Goal: Task Accomplishment & Management: Manage account settings

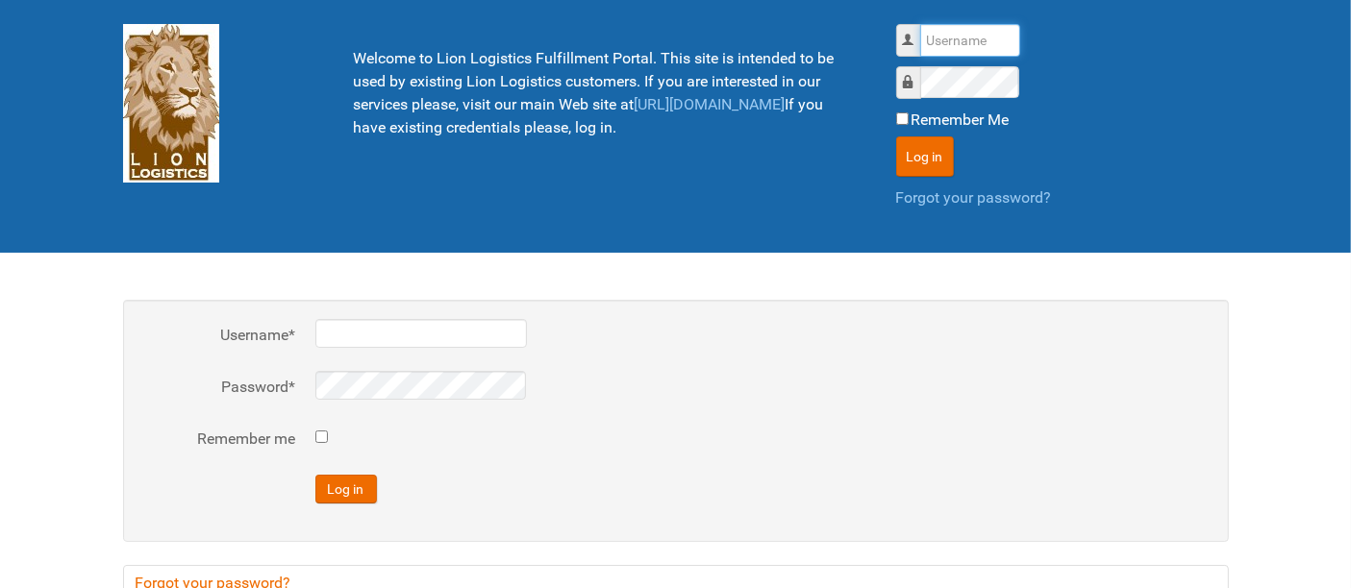
click at [961, 29] on input "Username" at bounding box center [970, 40] width 100 height 33
type input "al"
click at [896, 137] on button "Log in" at bounding box center [925, 157] width 58 height 40
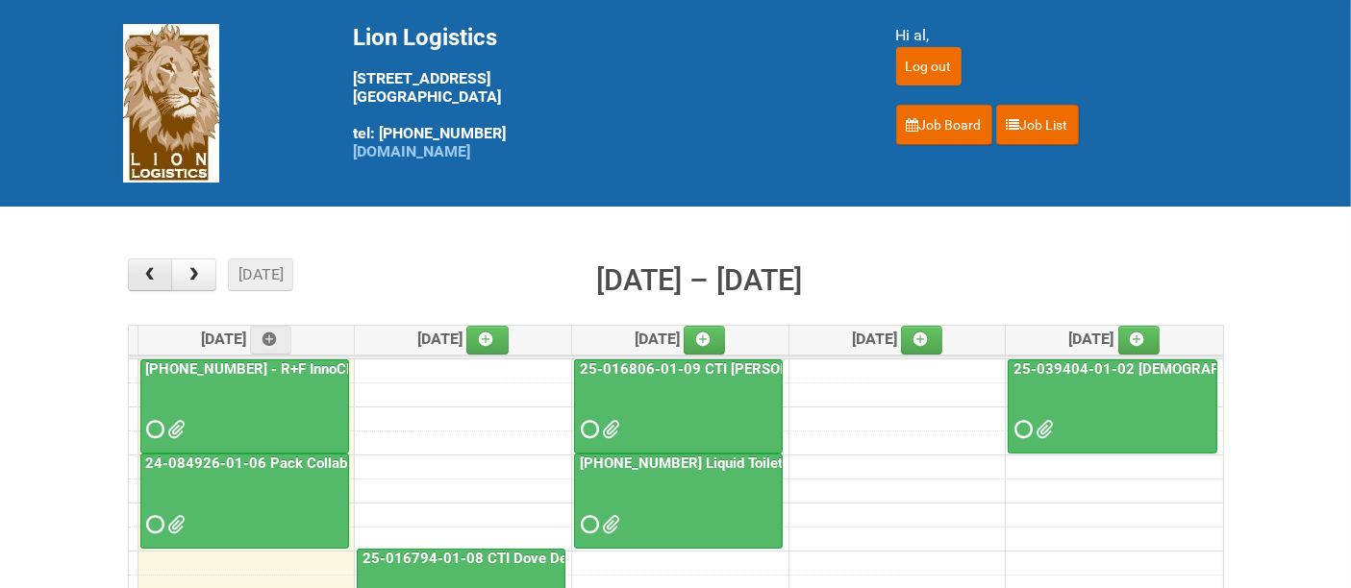
click at [158, 271] on span "button" at bounding box center [149, 274] width 18 height 15
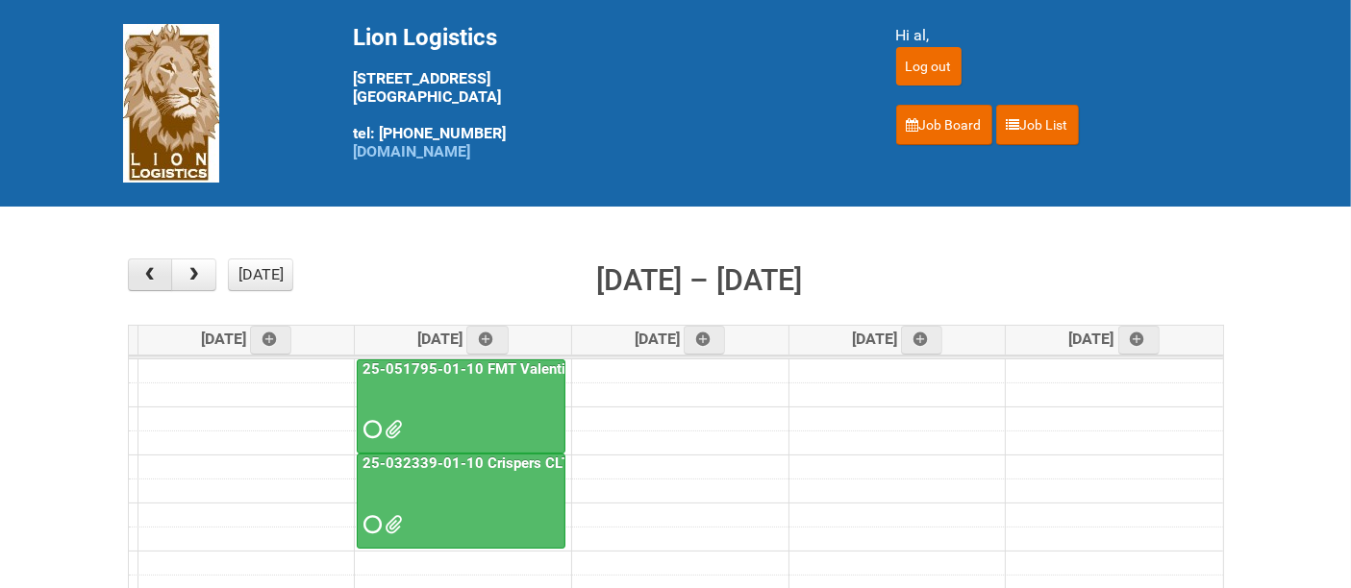
click at [158, 270] on span "button" at bounding box center [149, 274] width 18 height 15
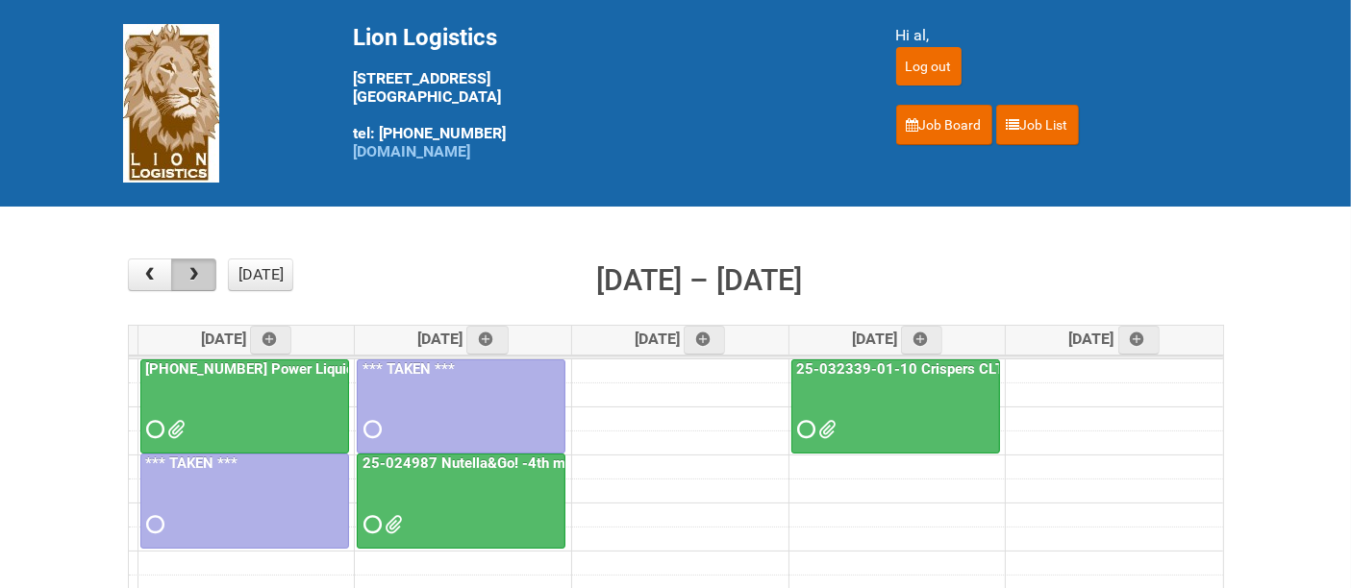
click at [194, 272] on span "button" at bounding box center [194, 274] width 18 height 15
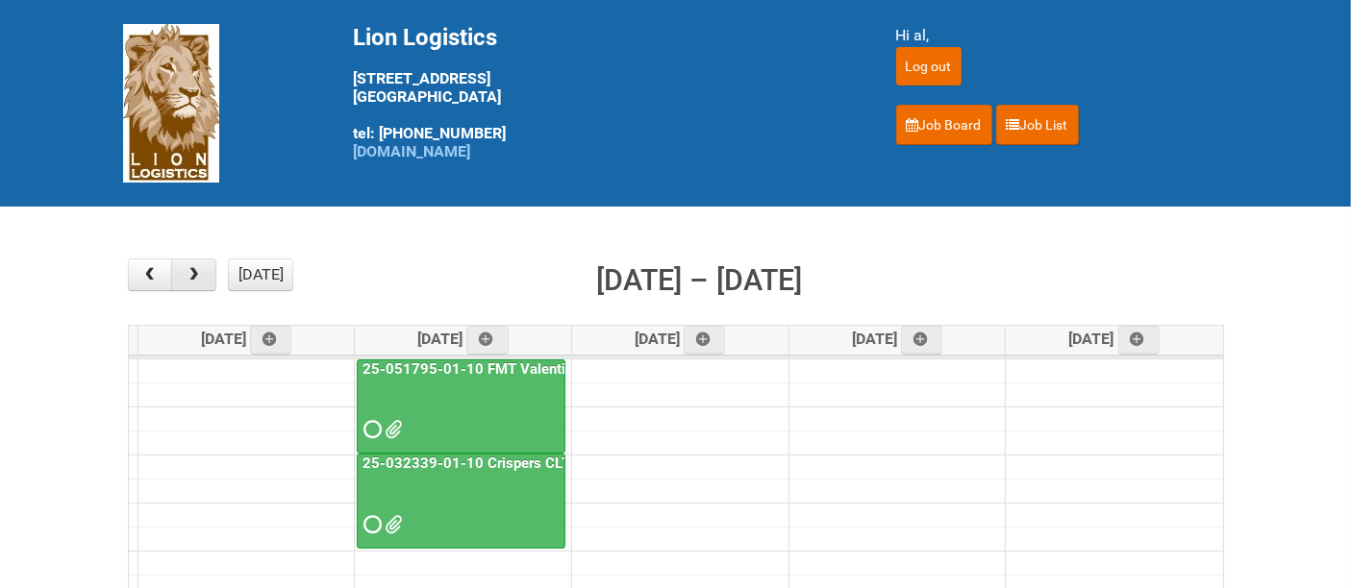
click at [194, 272] on span "button" at bounding box center [194, 274] width 18 height 15
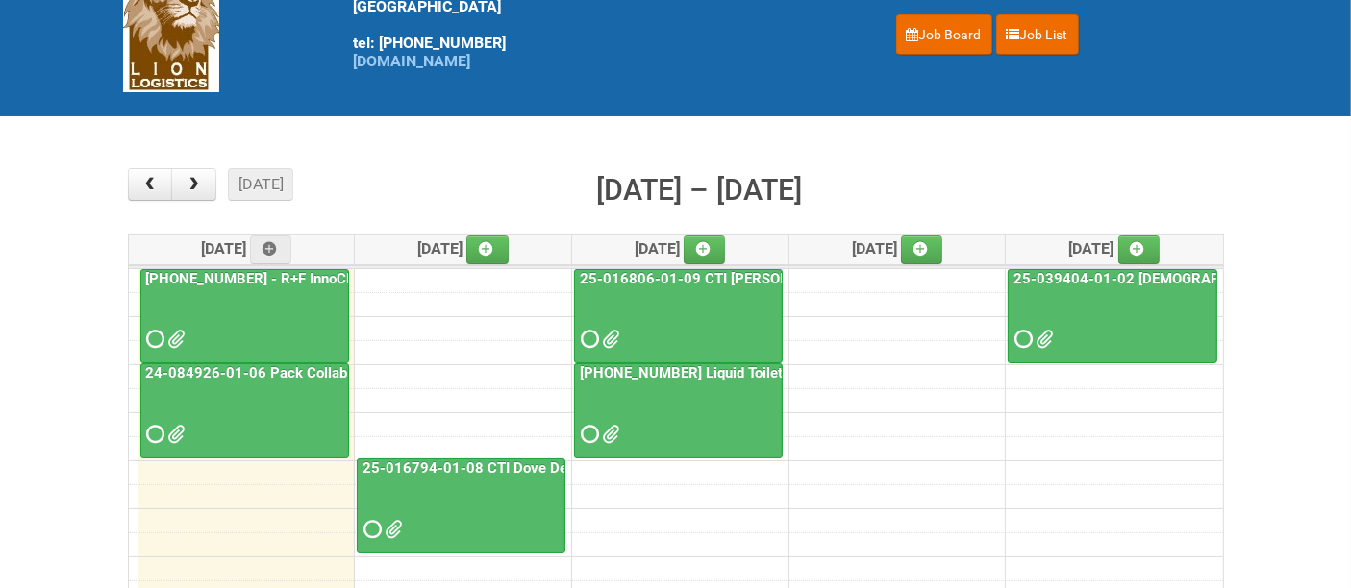
scroll to position [213, 0]
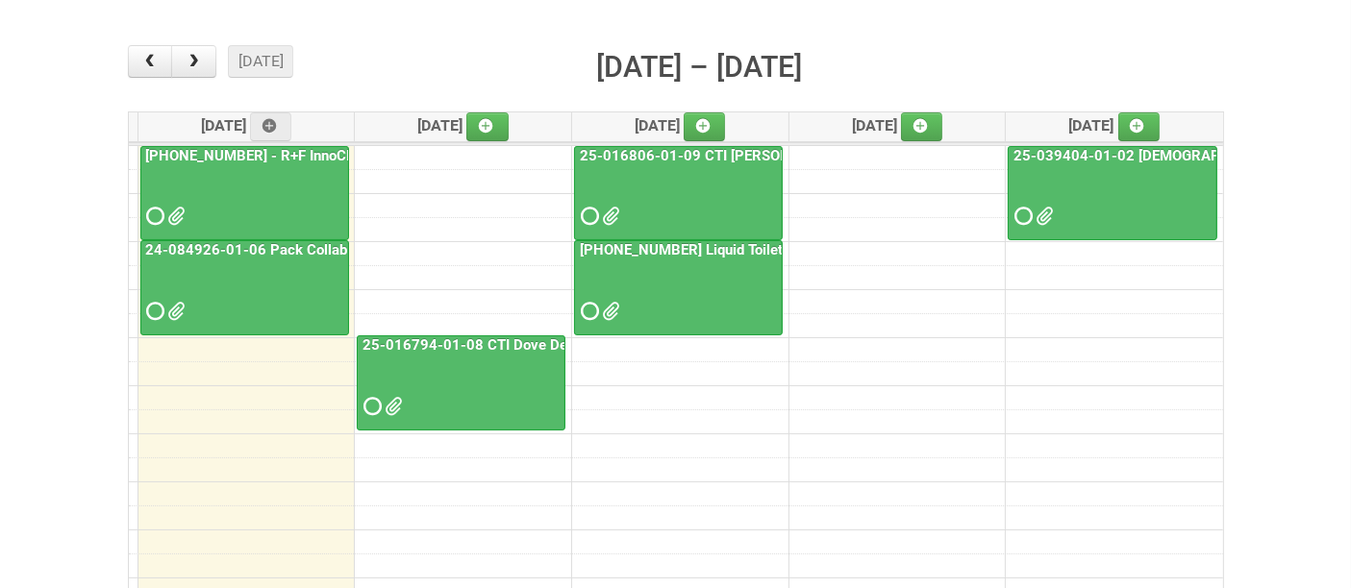
click at [711, 289] on div at bounding box center [678, 294] width 205 height 62
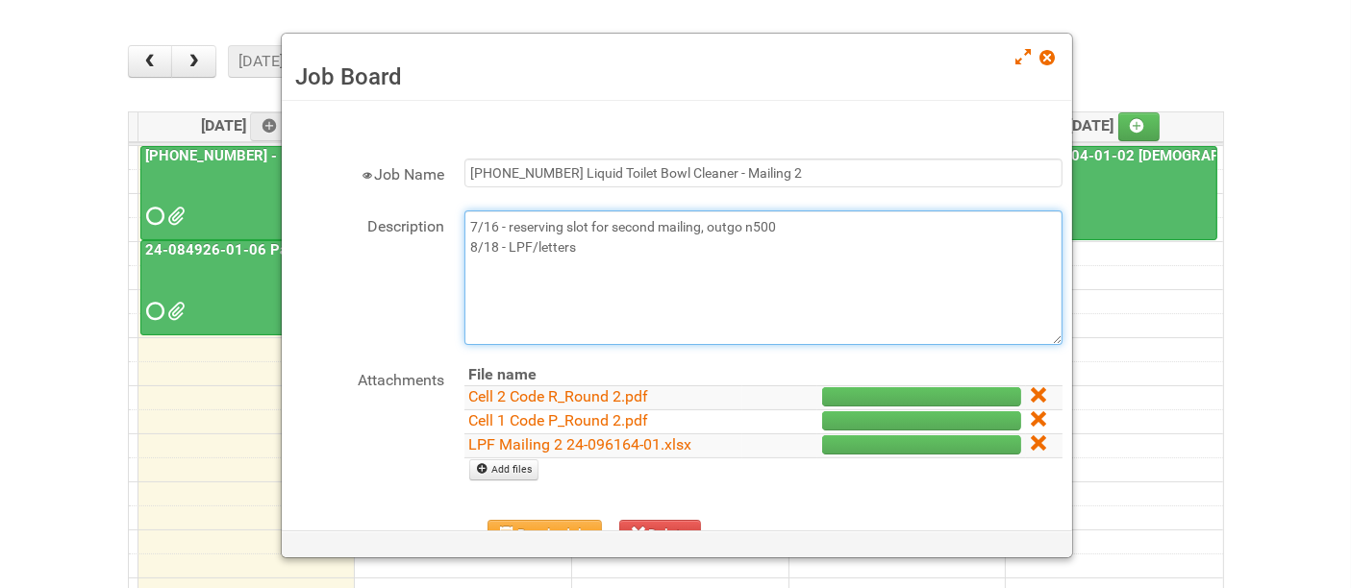
click at [687, 247] on textarea "7/16 - reserving slot for second mailing, outgo n500 8/18 - LPF/letters" at bounding box center [763, 278] width 598 height 135
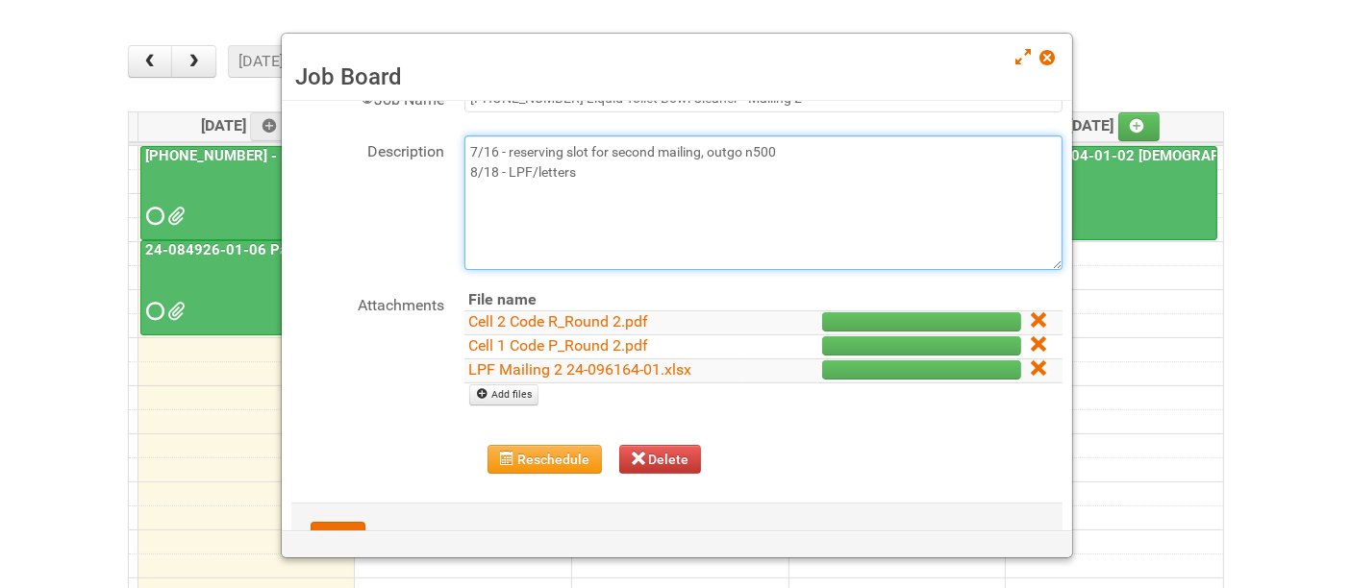
scroll to position [140, 0]
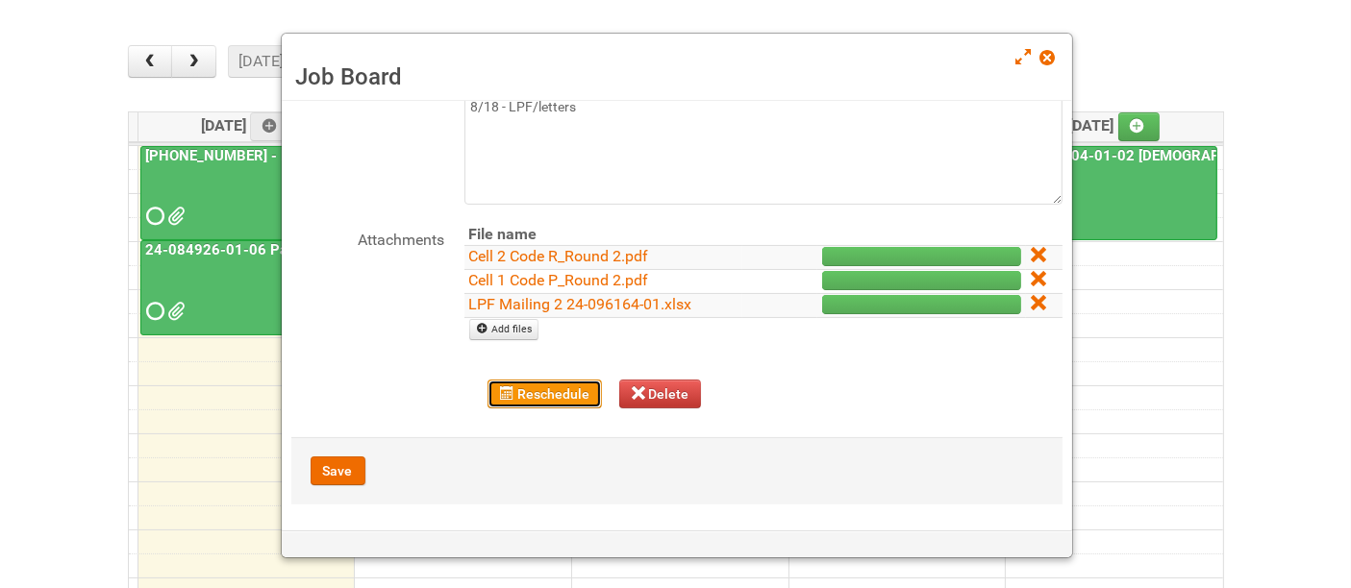
click at [522, 392] on button "Reschedule" at bounding box center [544, 394] width 114 height 29
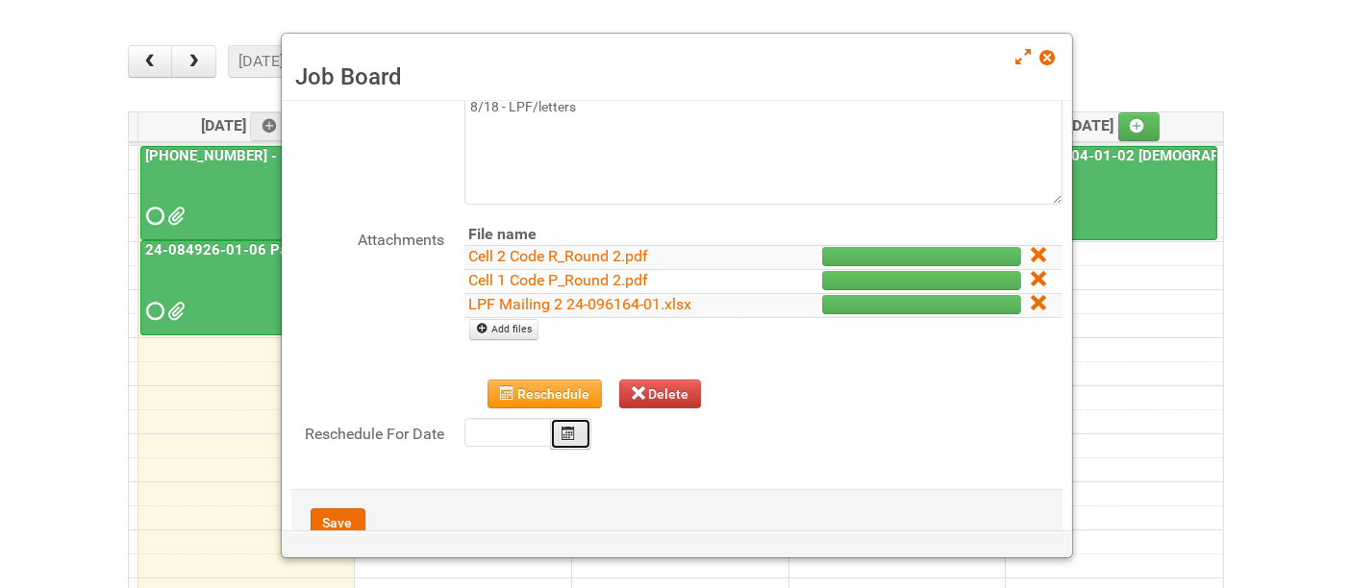
click at [575, 434] on button "Calendar" at bounding box center [571, 434] width 42 height 32
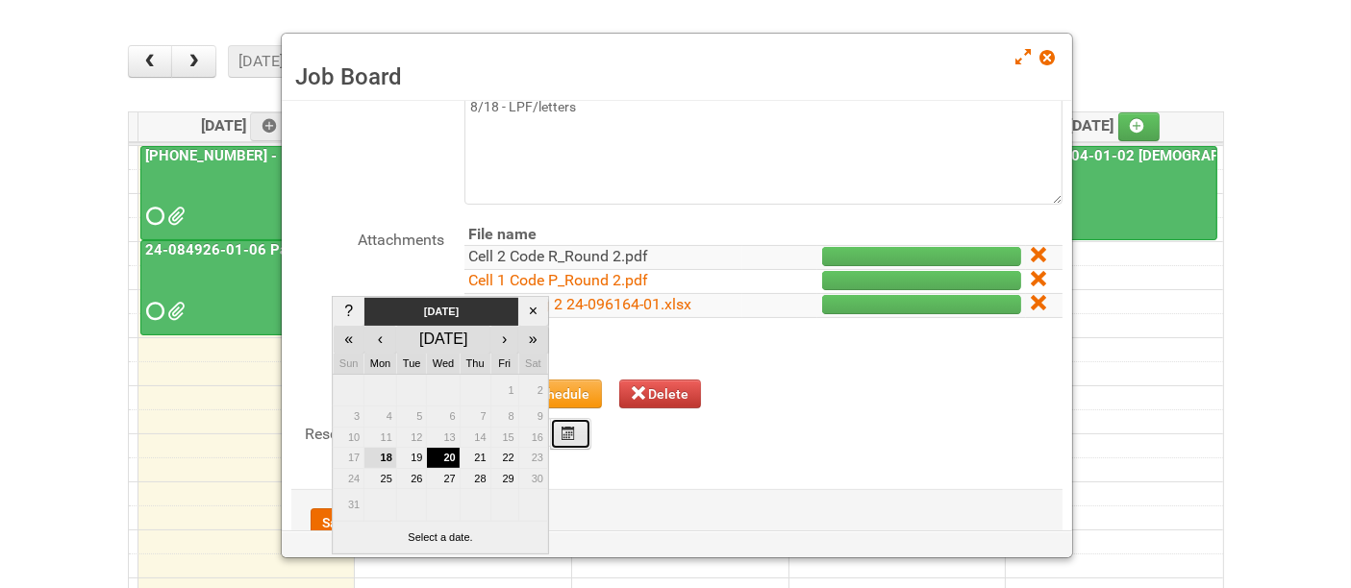
scroll to position [192, 0]
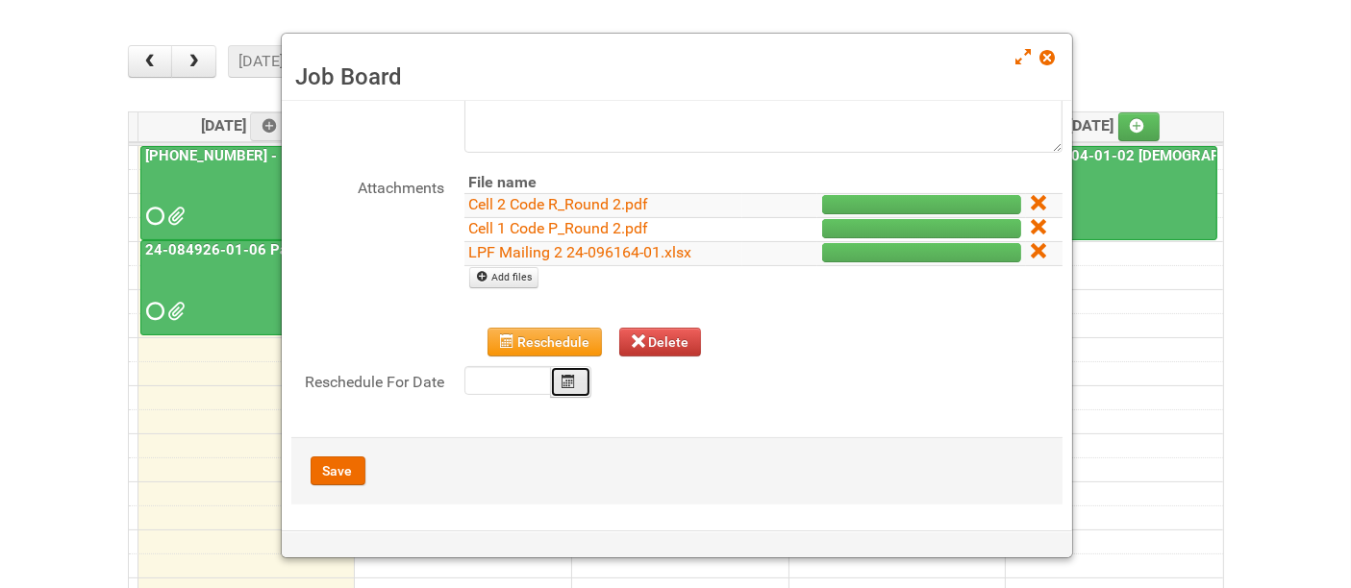
drag, startPoint x: 1050, startPoint y: 59, endPoint x: 989, endPoint y: 42, distance: 62.7
click at [1047, 59] on span at bounding box center [1046, 57] width 13 height 13
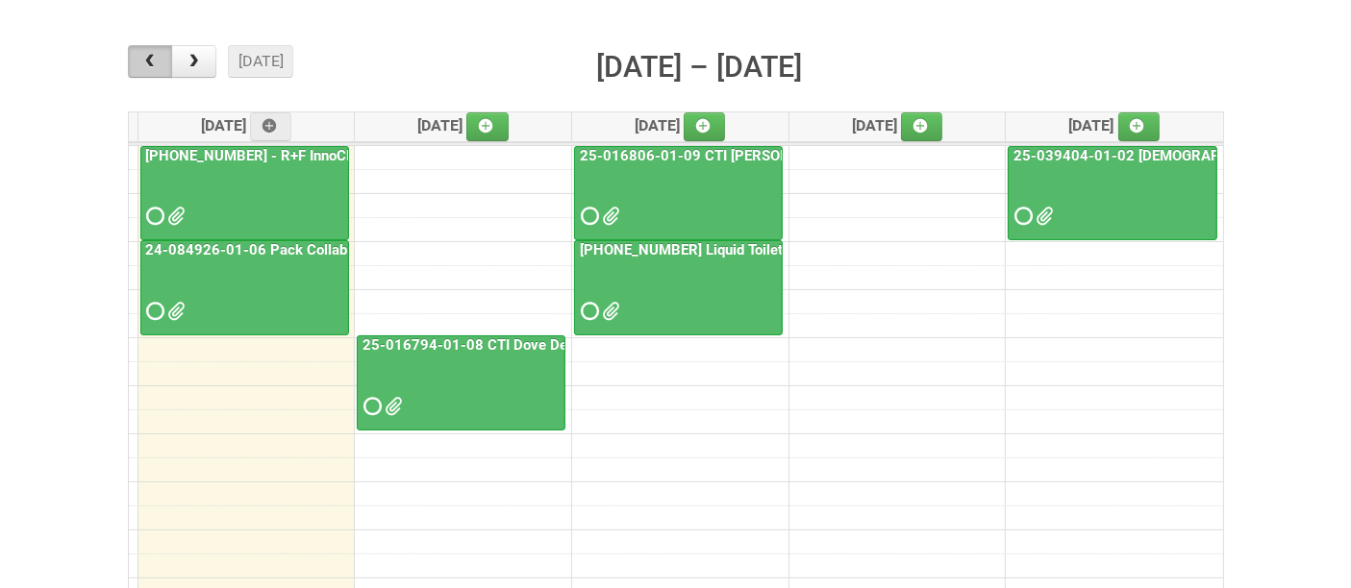
click at [150, 52] on button "button" at bounding box center [150, 61] width 45 height 33
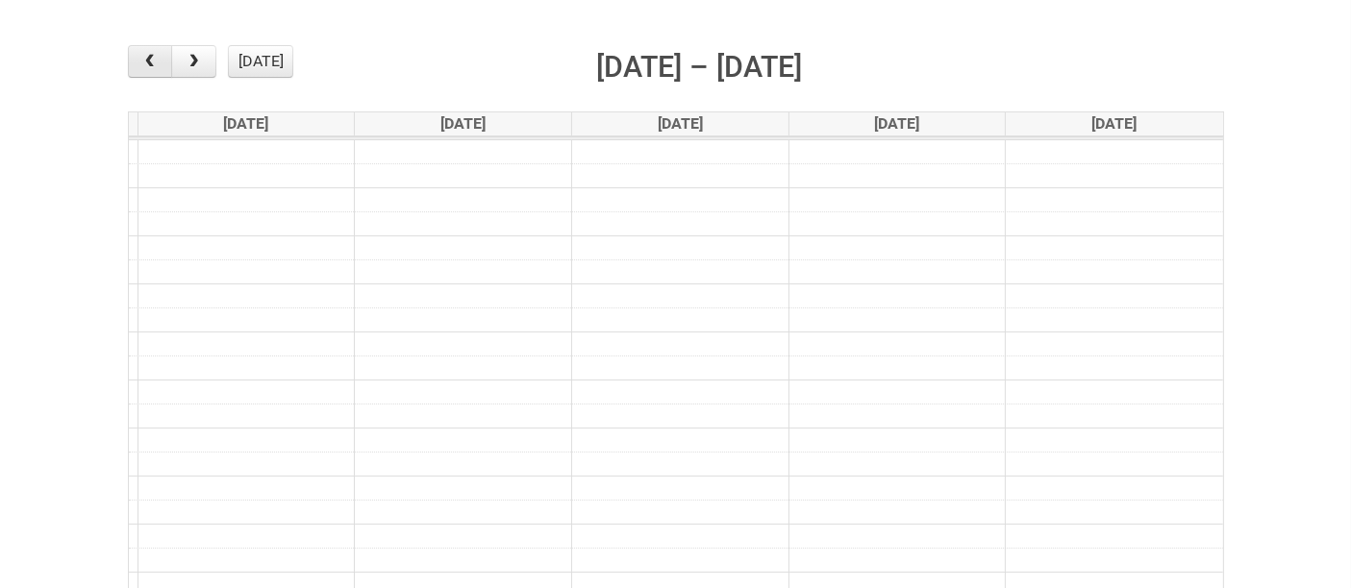
click at [150, 52] on button "button" at bounding box center [150, 61] width 45 height 33
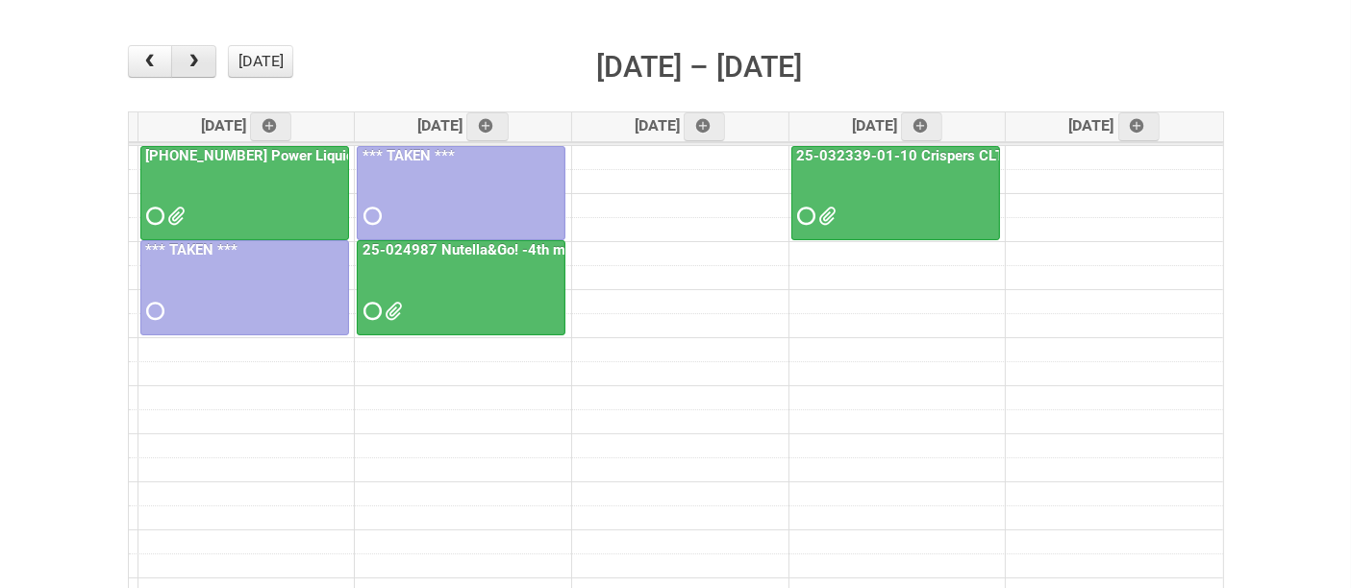
click at [192, 54] on span "button" at bounding box center [194, 61] width 18 height 15
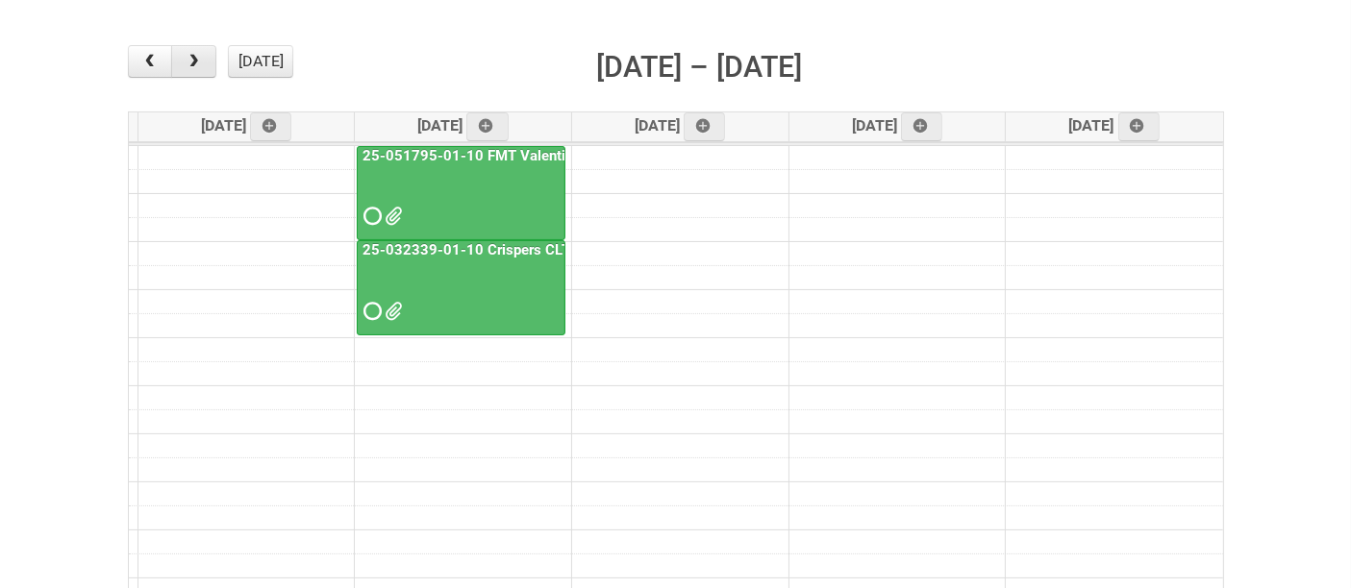
click at [192, 54] on span "button" at bounding box center [194, 61] width 18 height 15
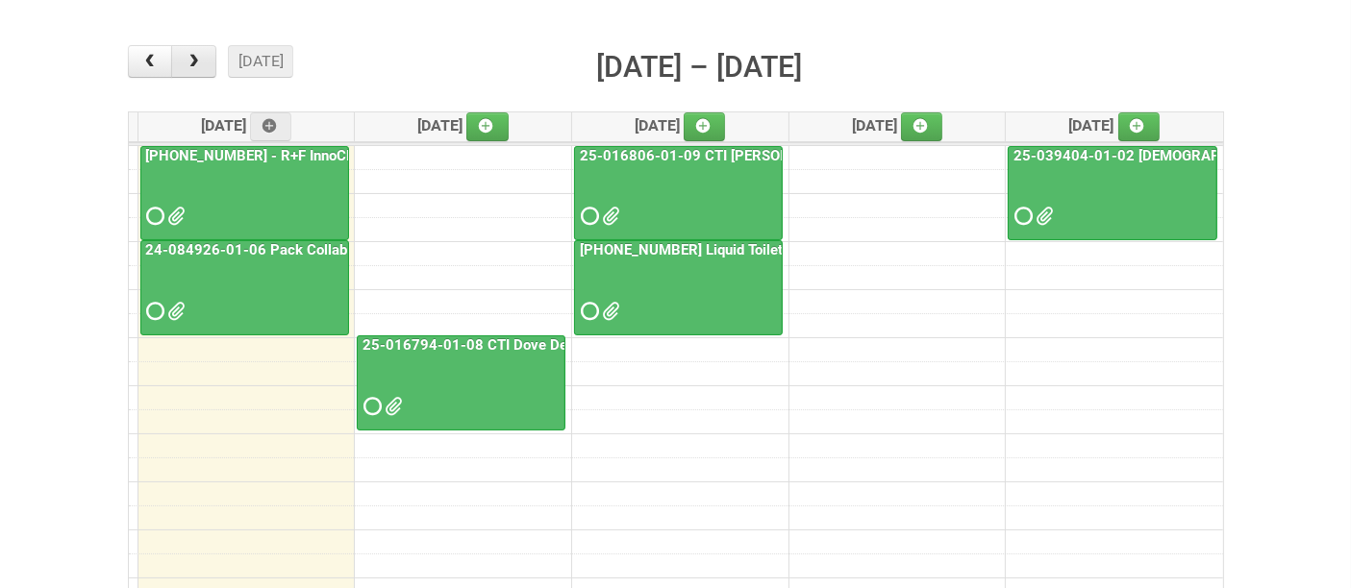
click at [192, 54] on span "button" at bounding box center [194, 61] width 18 height 15
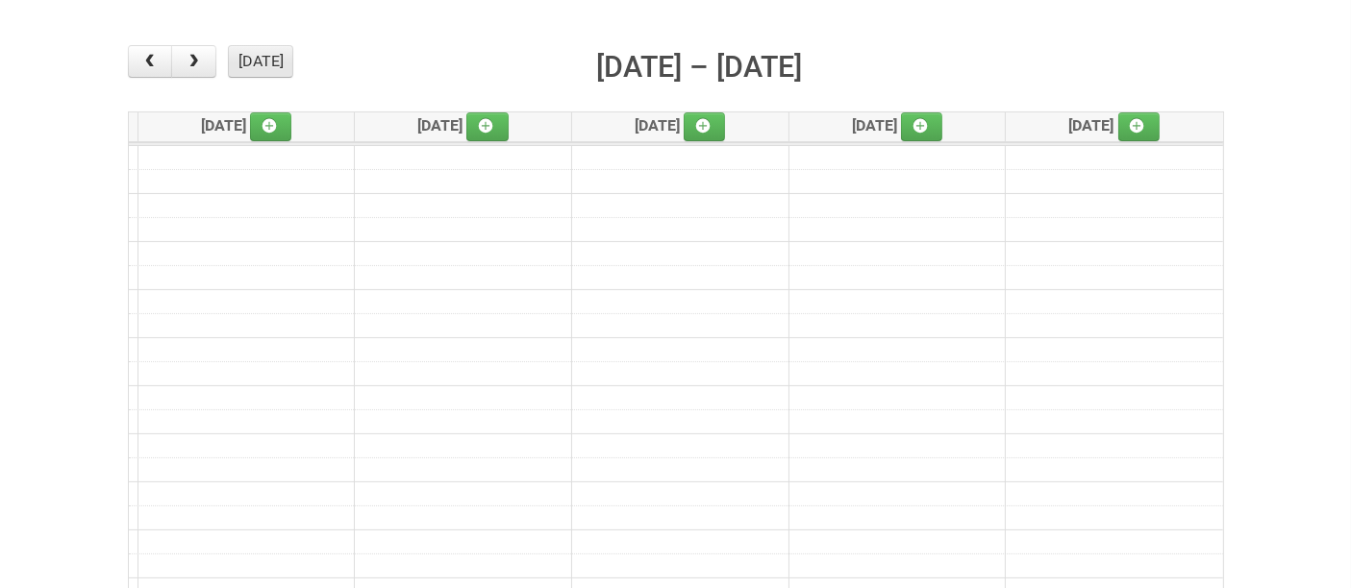
click at [247, 68] on button "[DATE]" at bounding box center [260, 61] width 65 height 33
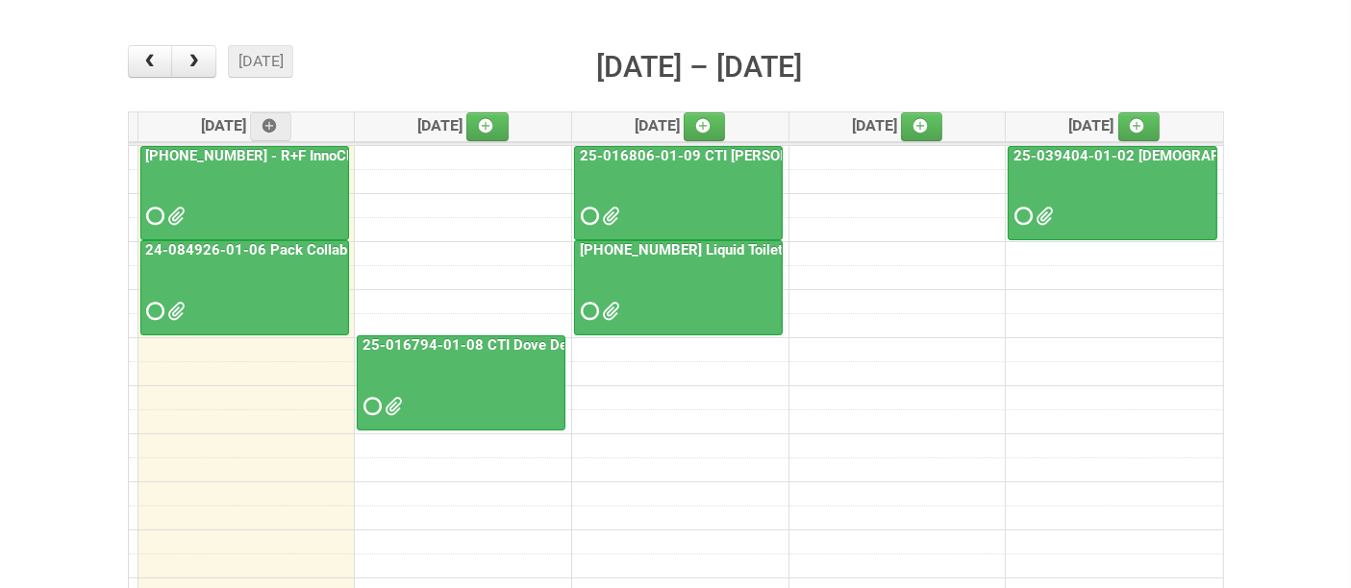
click at [691, 289] on div at bounding box center [678, 294] width 205 height 62
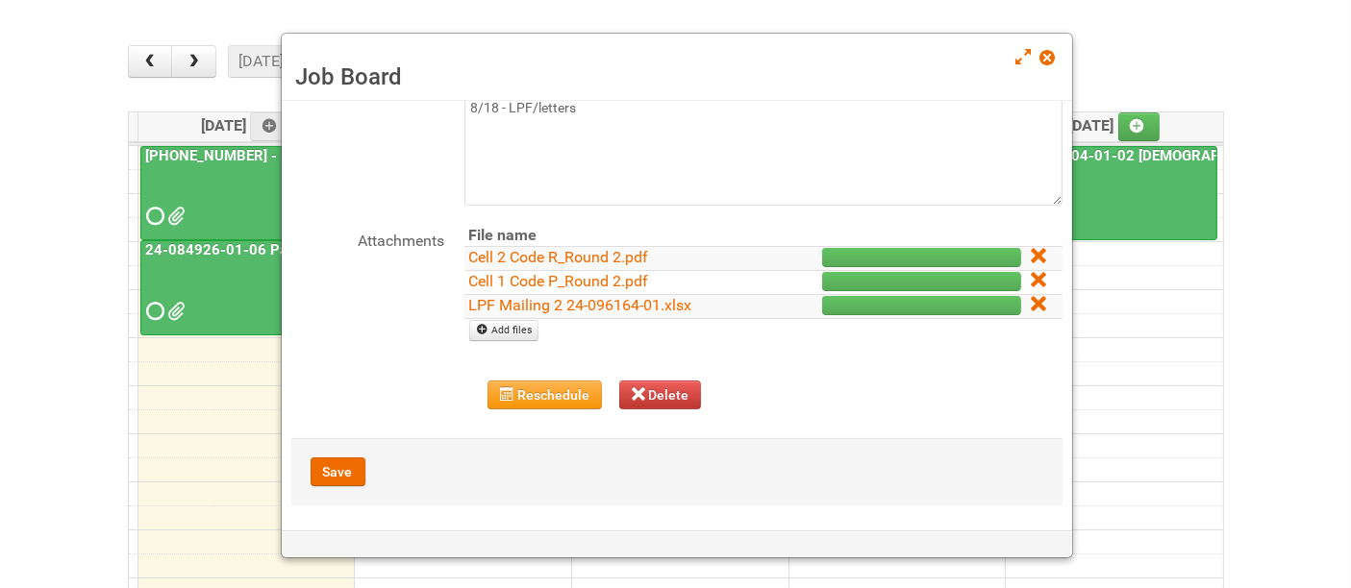
scroll to position [140, 0]
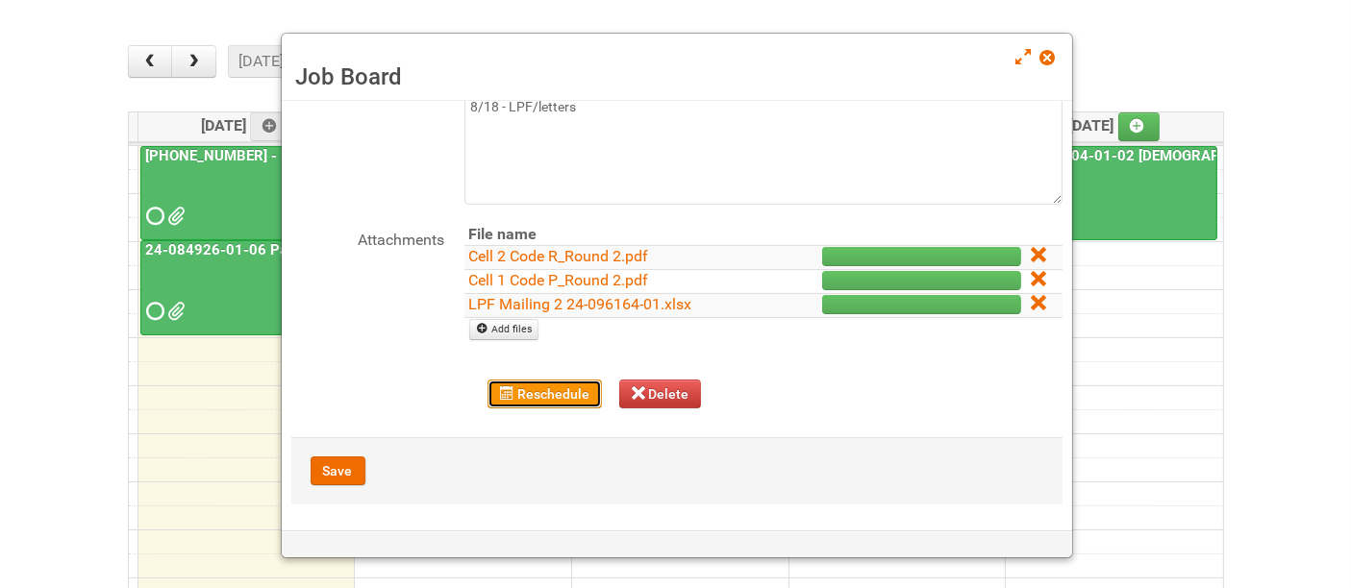
click at [545, 395] on button "Reschedule" at bounding box center [544, 394] width 114 height 29
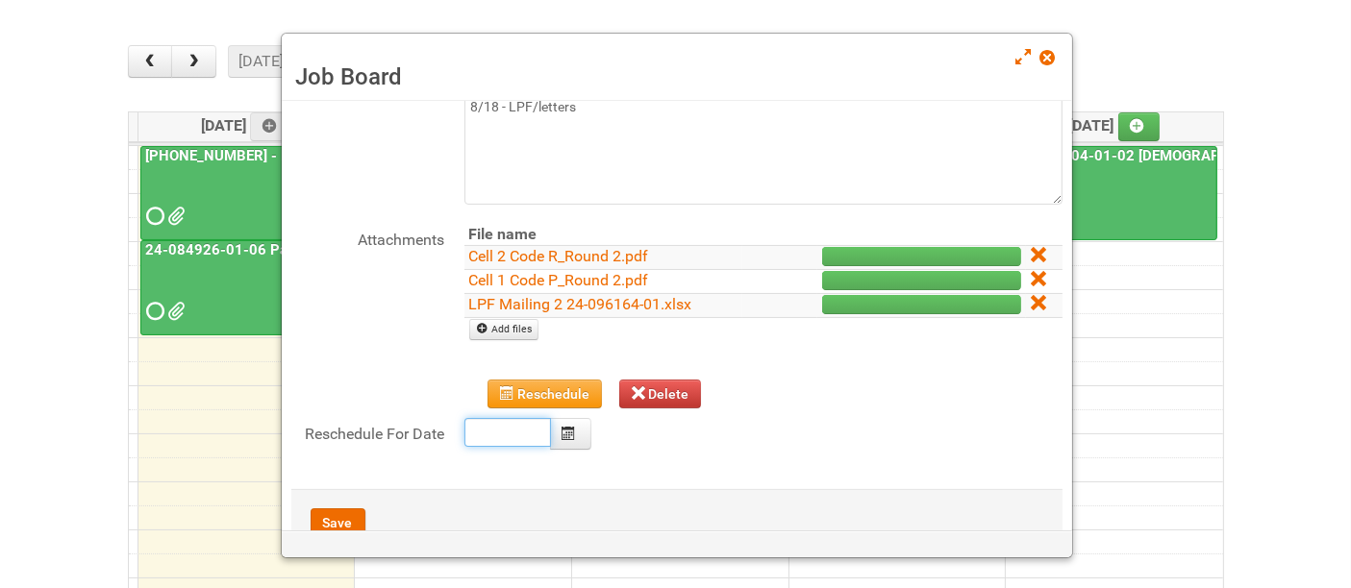
click at [514, 430] on body "Lion Logistics [STREET_ADDRESS] tel: [PHONE_NUMBER] [DOMAIN_NAME] Hi al, Log ou…" at bounding box center [675, 373] width 1351 height 1172
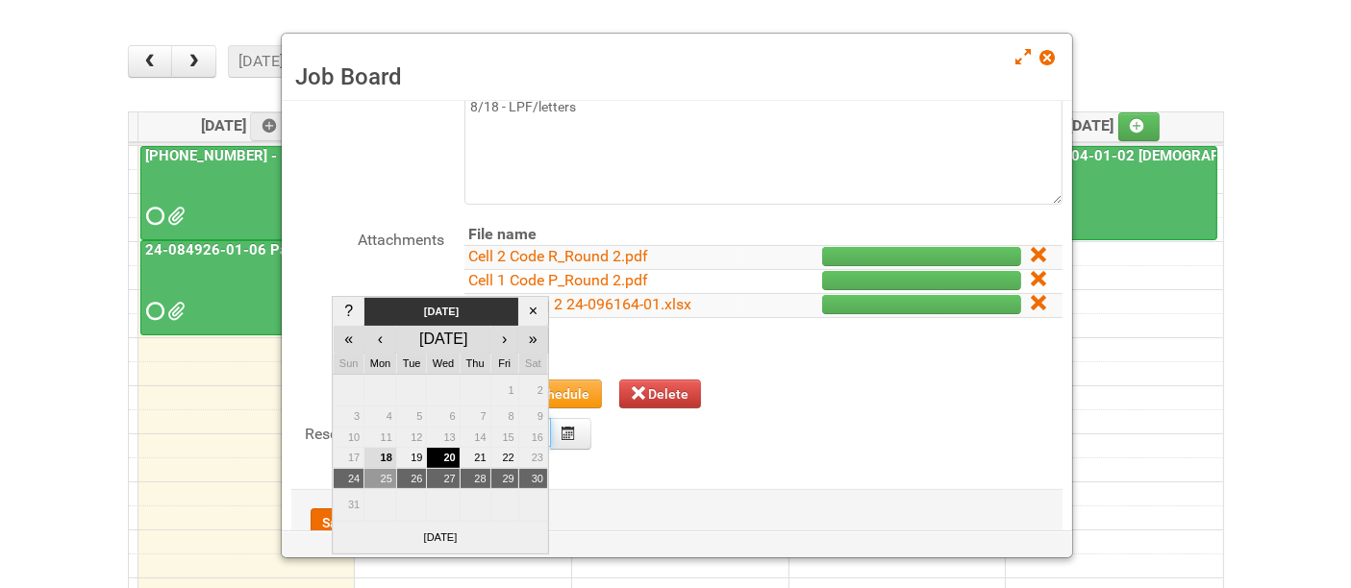
click at [387, 475] on td "25" at bounding box center [380, 478] width 33 height 21
type input "[DATE]"
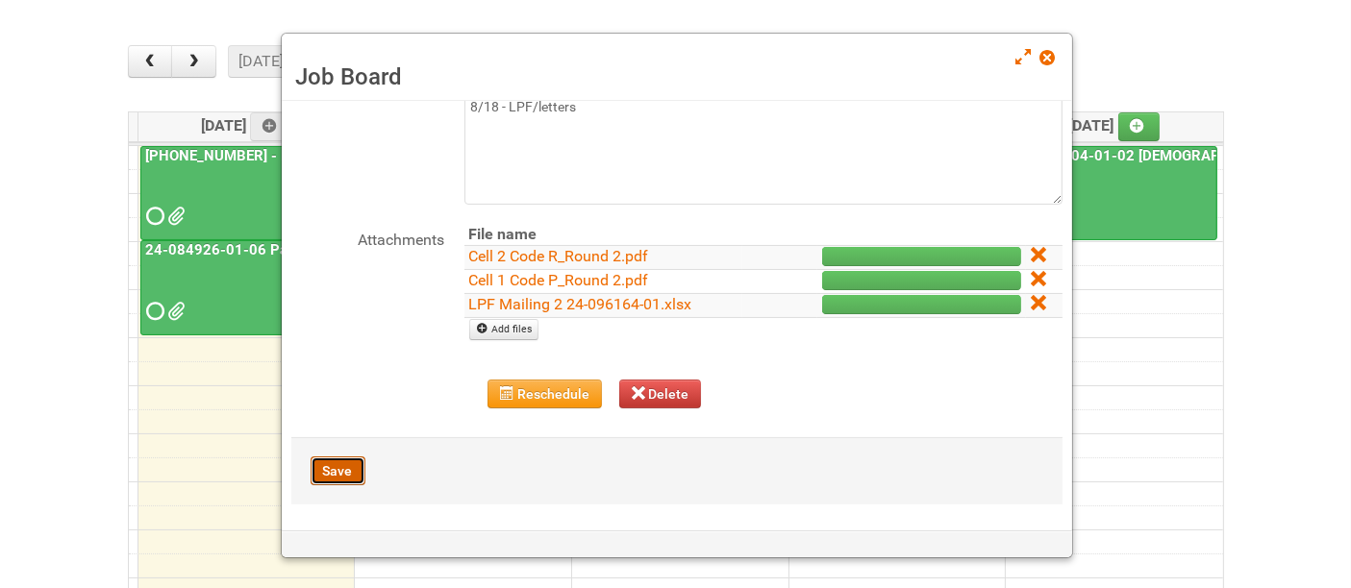
click at [332, 467] on button "Save" at bounding box center [338, 471] width 55 height 29
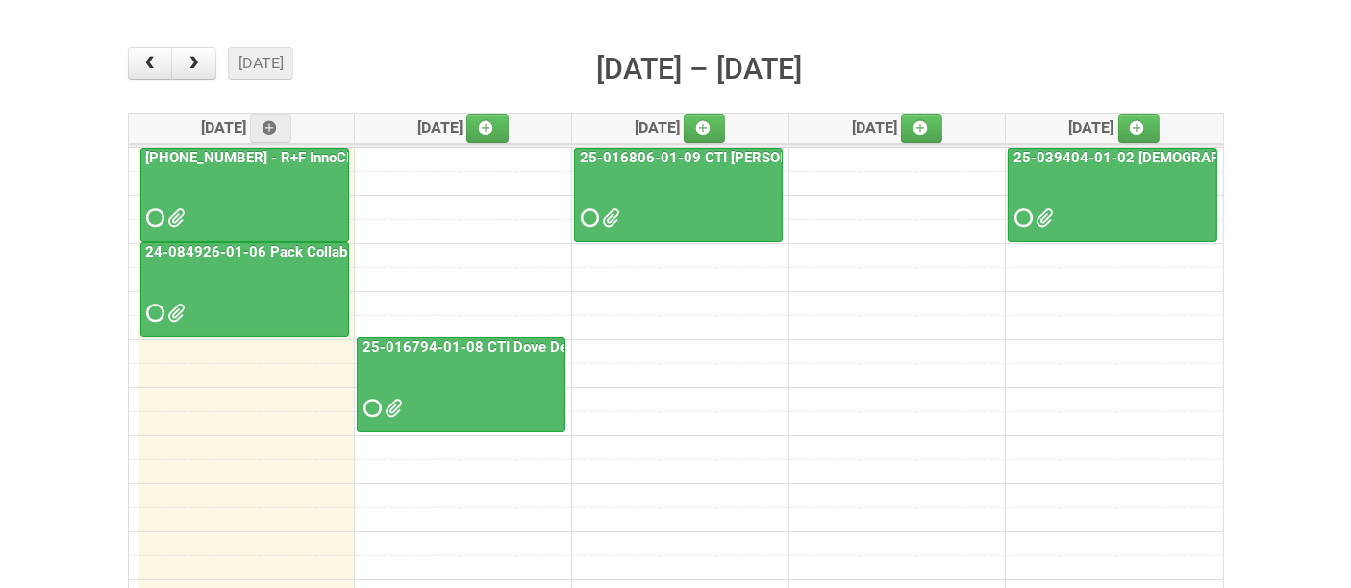
scroll to position [213, 0]
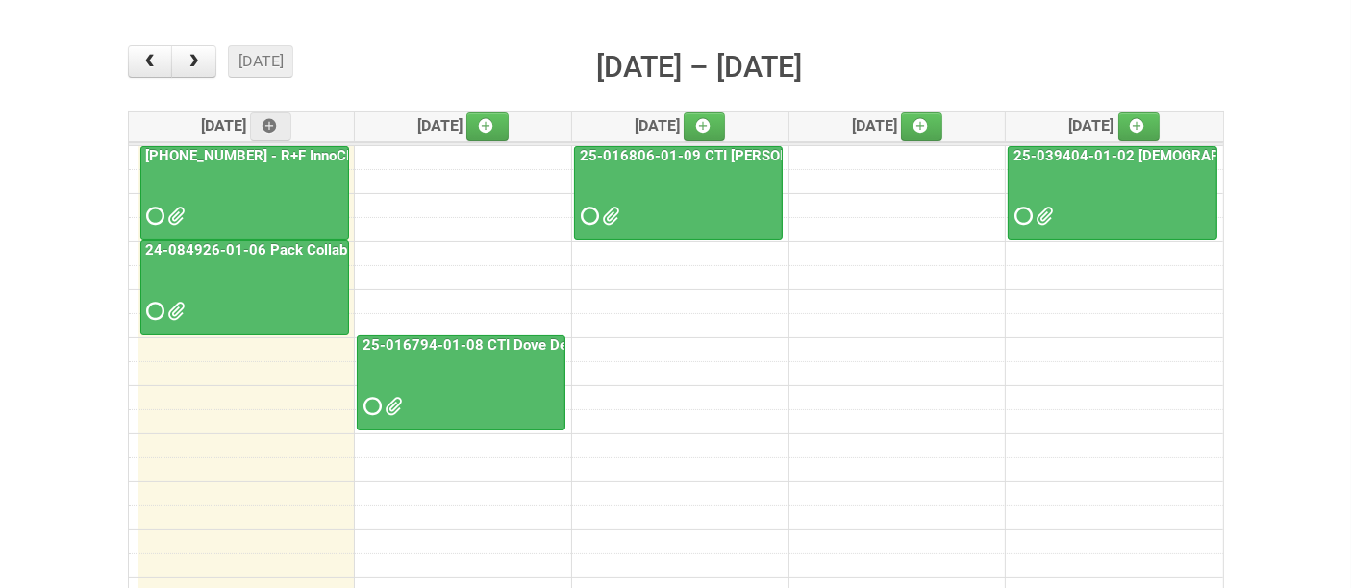
click at [447, 394] on div at bounding box center [461, 390] width 205 height 62
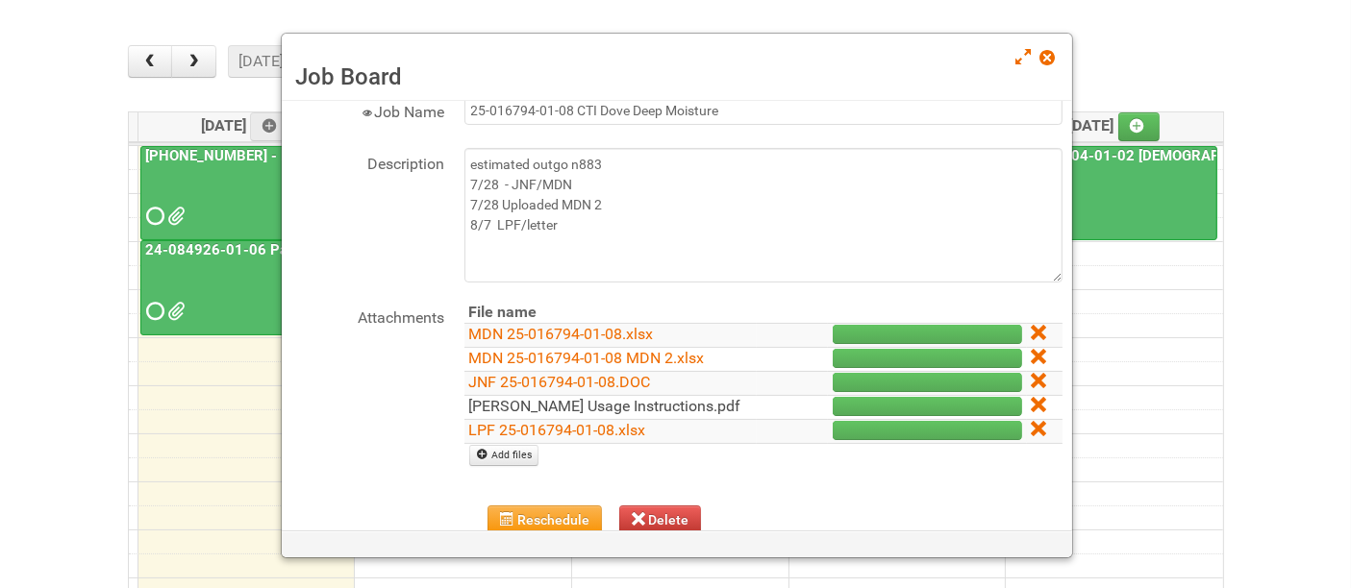
scroll to position [188, 0]
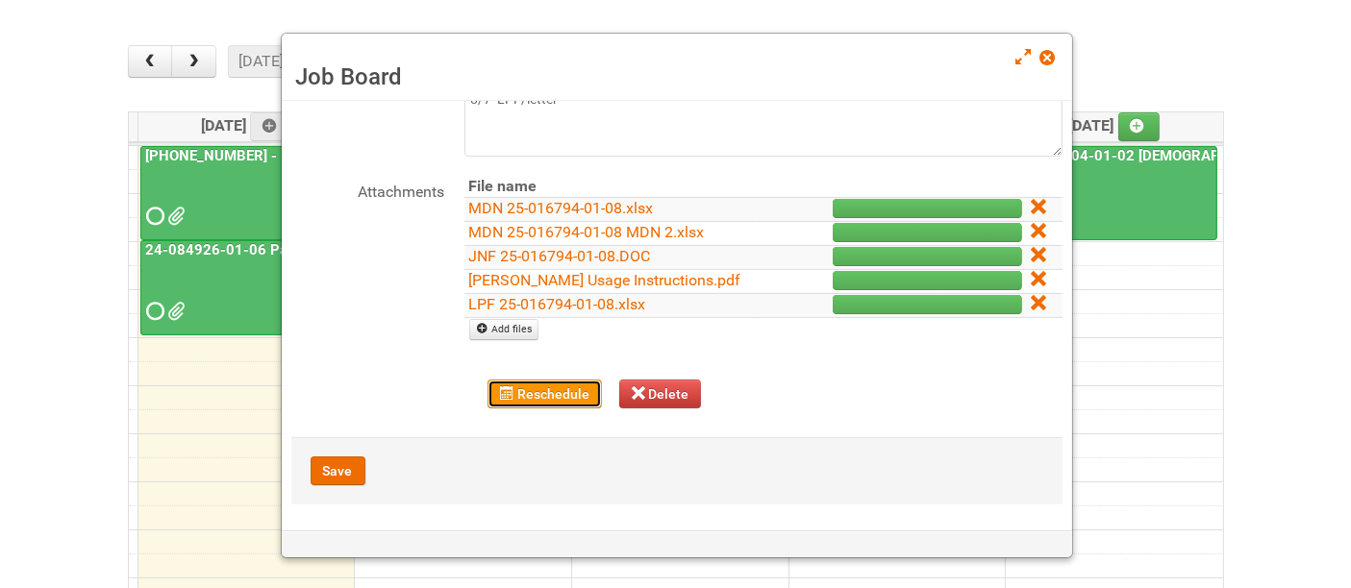
click at [527, 394] on button "Reschedule" at bounding box center [544, 394] width 114 height 29
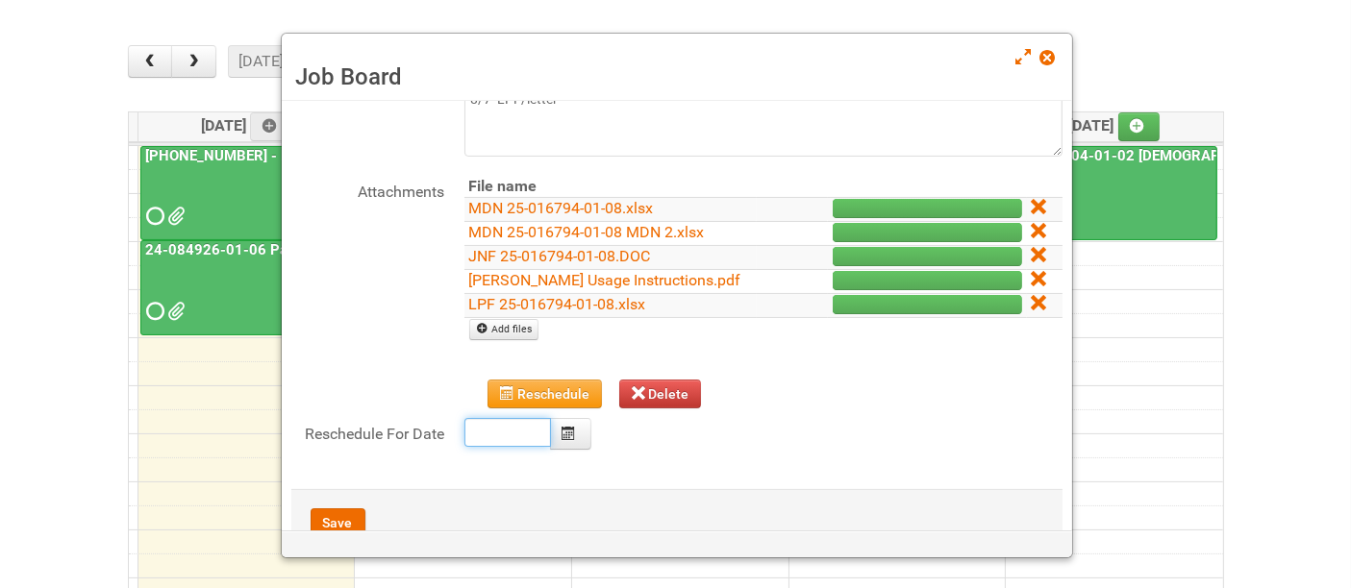
click at [511, 427] on body "Lion Logistics [STREET_ADDRESS] tel: [PHONE_NUMBER] [DOMAIN_NAME] Hi al, Log ou…" at bounding box center [675, 373] width 1351 height 1172
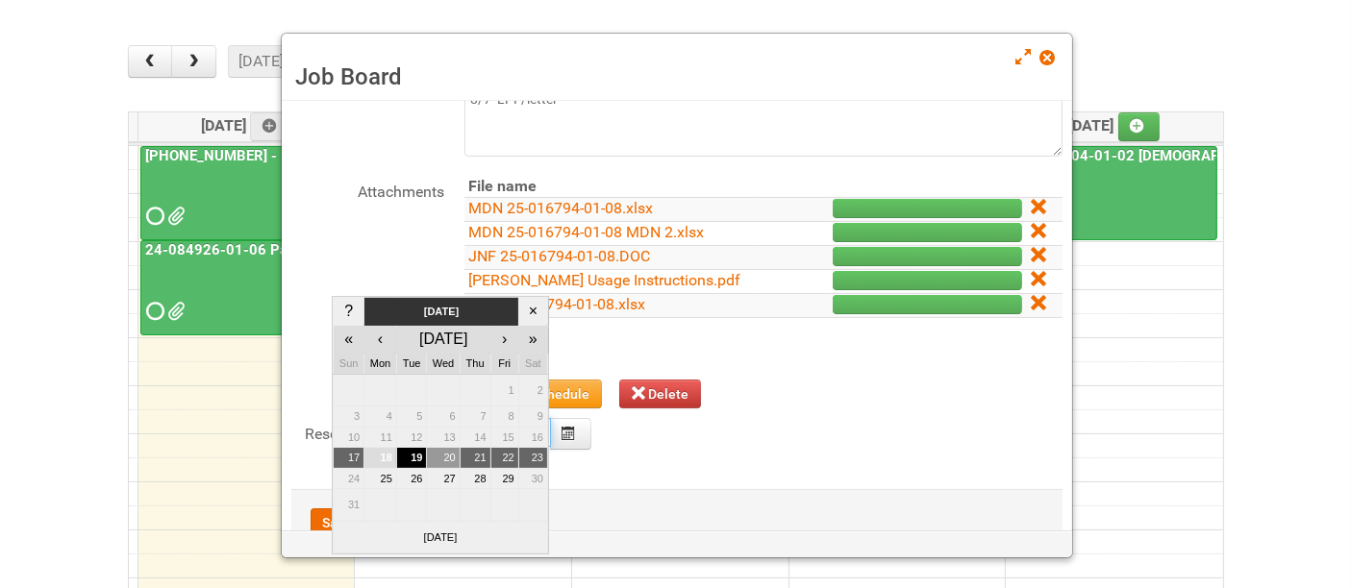
click at [447, 454] on td "20" at bounding box center [443, 458] width 33 height 21
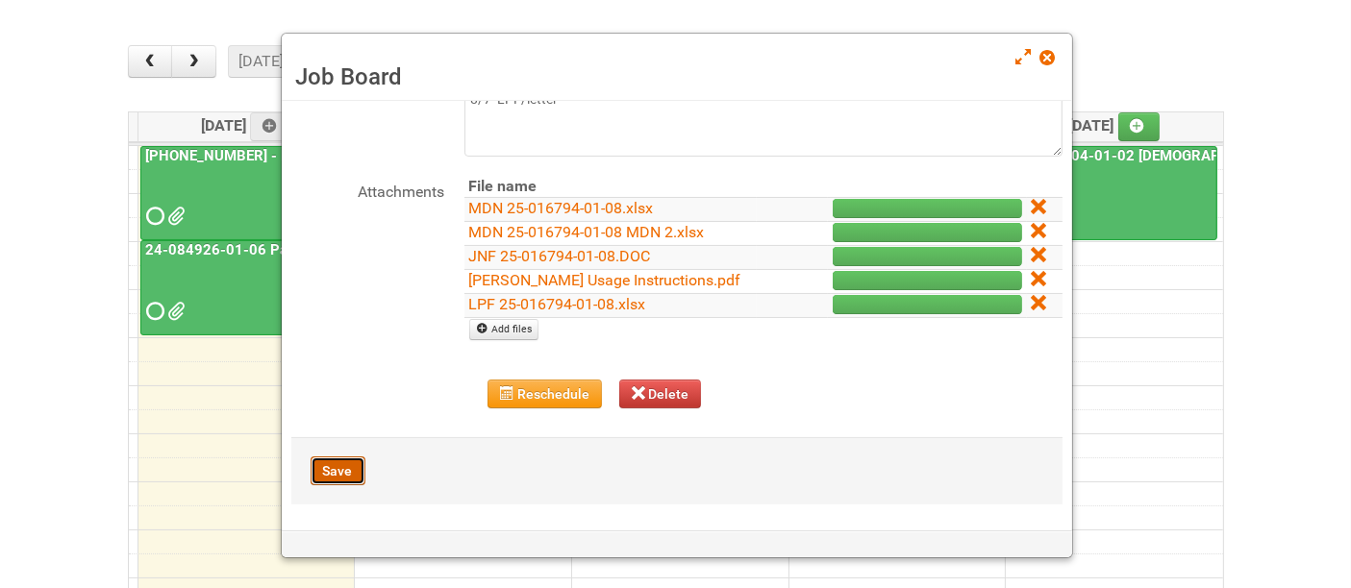
click at [345, 469] on button "Save" at bounding box center [338, 471] width 55 height 29
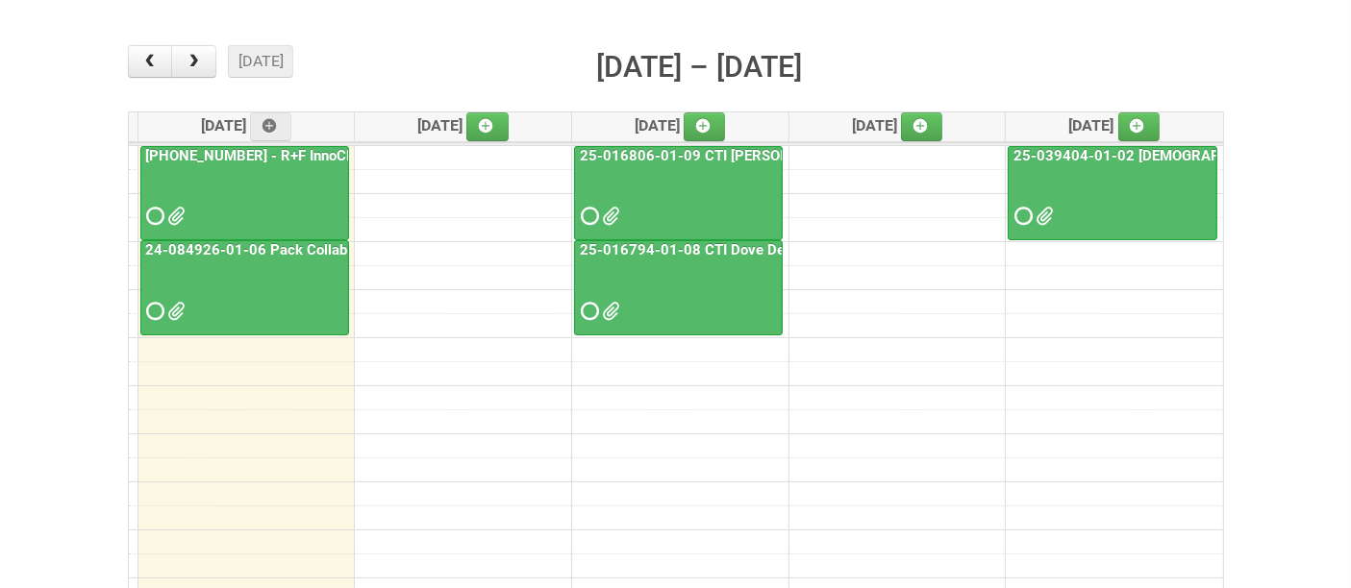
click at [242, 170] on div at bounding box center [244, 199] width 205 height 62
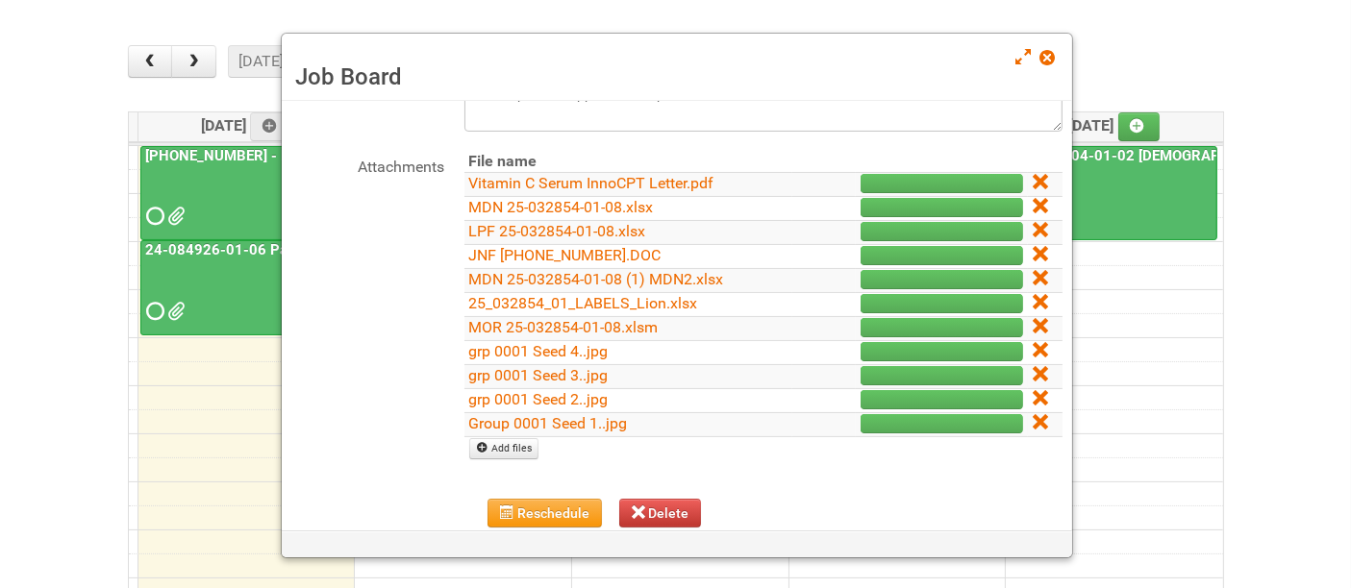
scroll to position [320, 0]
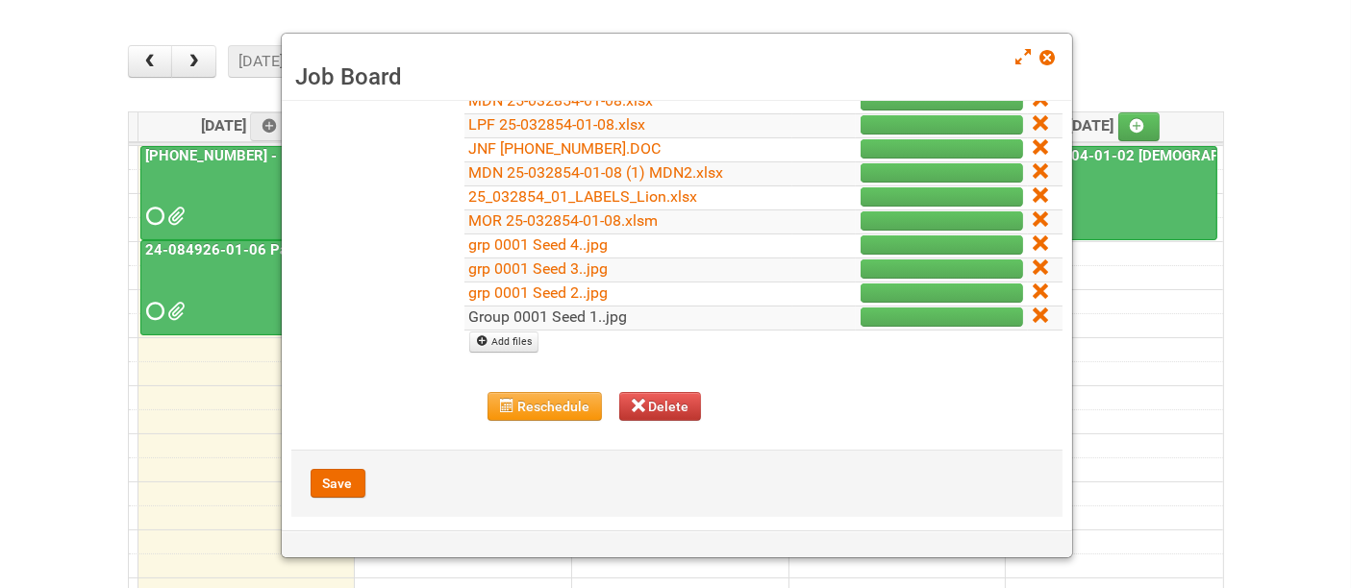
click at [556, 312] on link "Group 0001 Seed 1..jpg" at bounding box center [548, 317] width 159 height 18
click at [548, 289] on link "grp 0001 Seed 2..jpg" at bounding box center [538, 293] width 139 height 18
click at [585, 264] on link "grp 0001 Seed 3..jpg" at bounding box center [538, 269] width 139 height 18
click at [531, 238] on link "grp 0001 Seed 4..jpg" at bounding box center [538, 245] width 139 height 18
click at [590, 241] on link "grp 0001 Seed 4..jpg" at bounding box center [538, 245] width 139 height 18
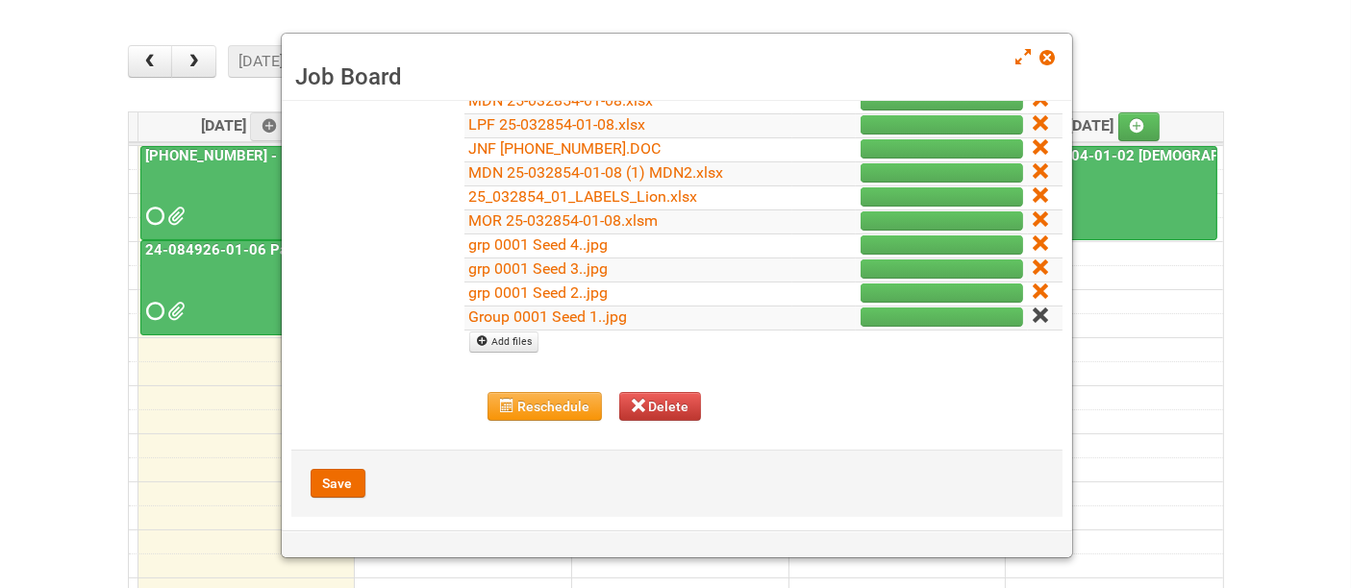
click at [1033, 314] on icon at bounding box center [1039, 315] width 13 height 13
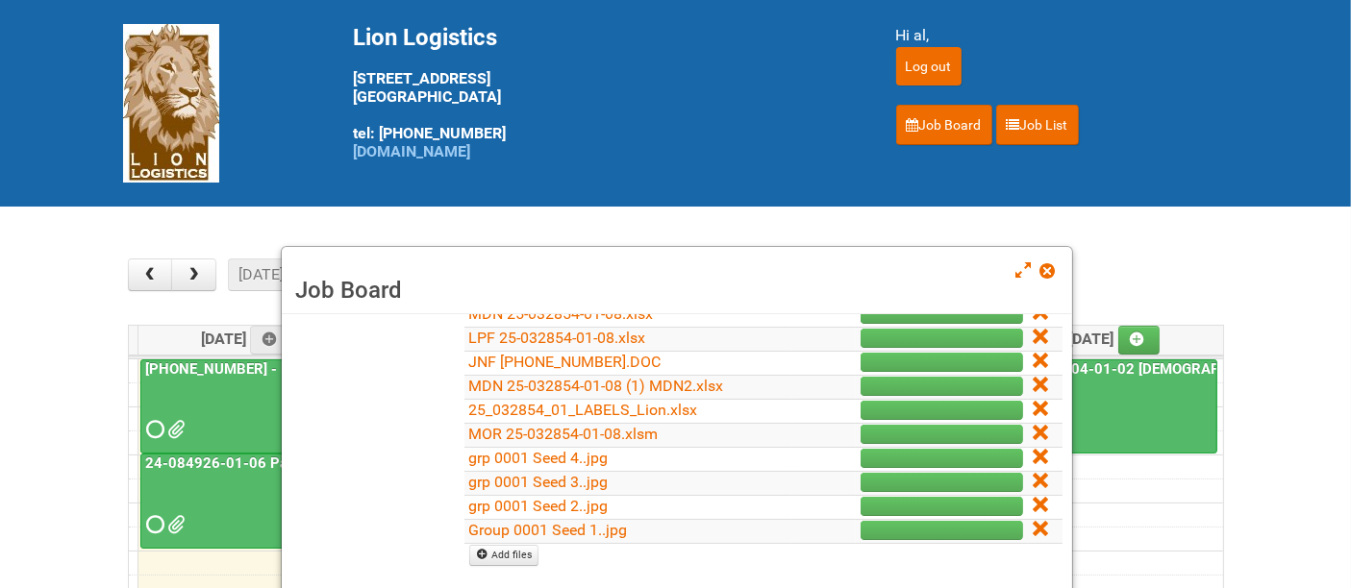
scroll to position [308, 0]
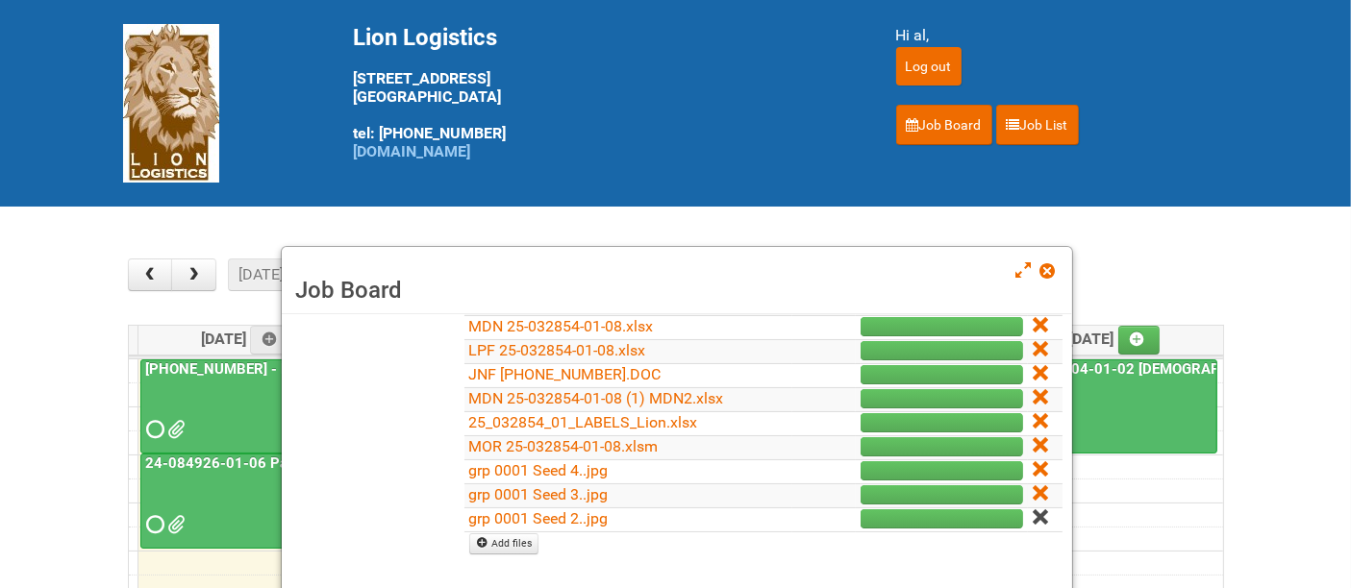
click at [1033, 511] on icon at bounding box center [1039, 517] width 13 height 13
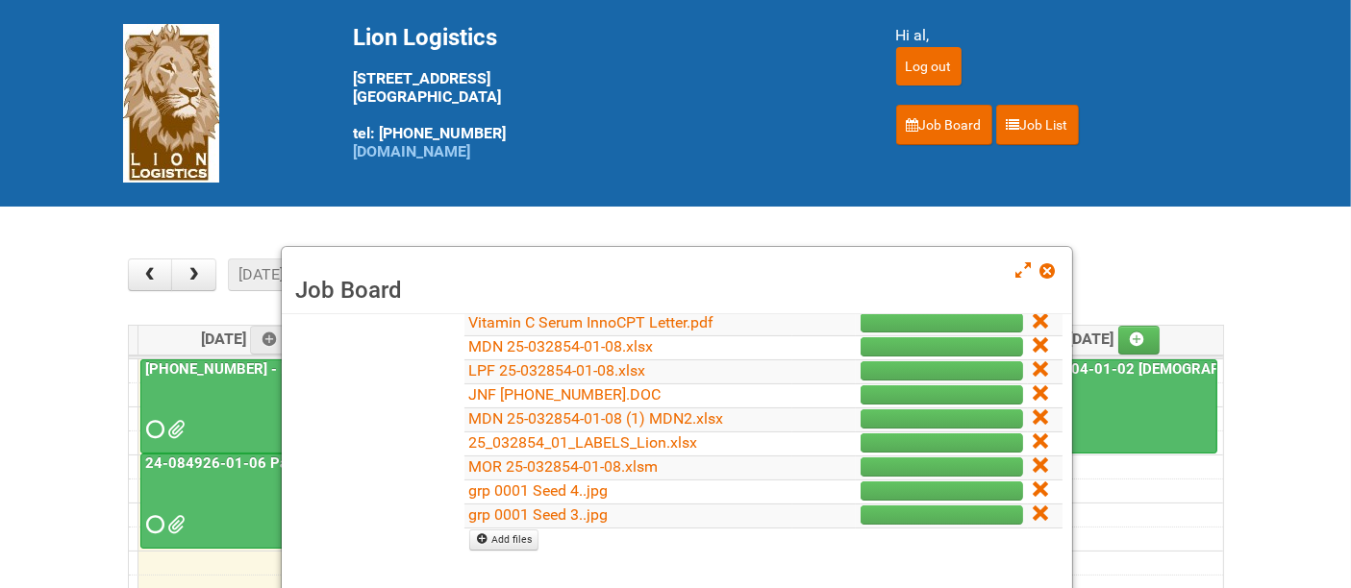
scroll to position [284, 0]
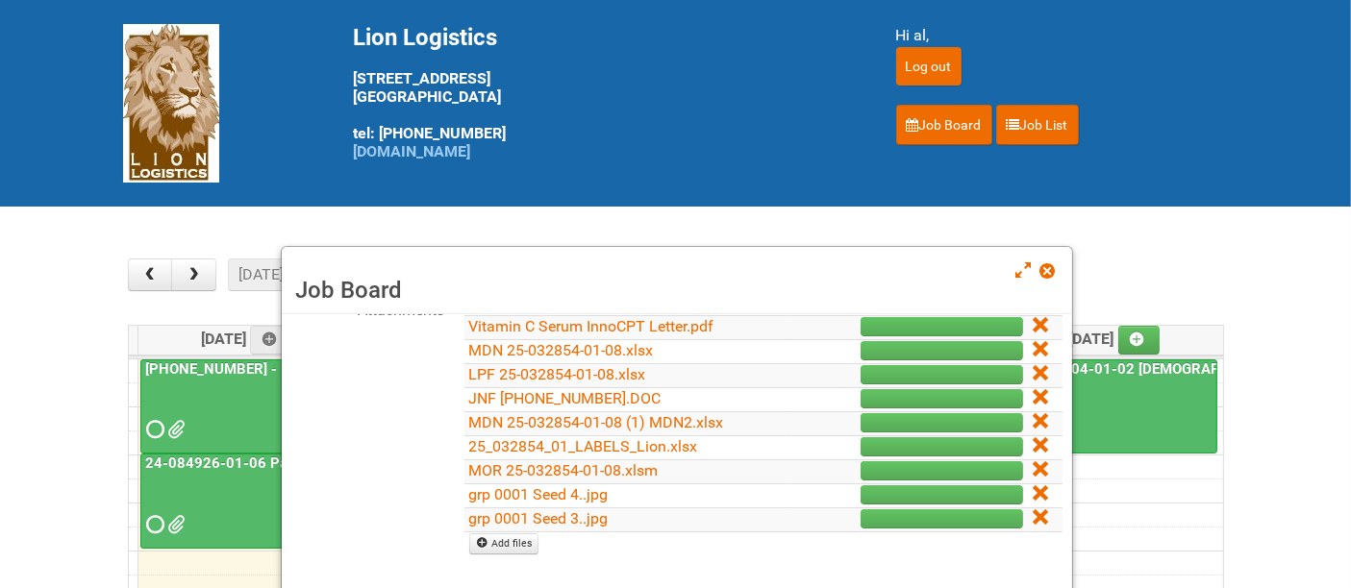
drag, startPoint x: 1021, startPoint y: 514, endPoint x: 764, endPoint y: 78, distance: 506.4
click at [1033, 514] on icon at bounding box center [1039, 517] width 13 height 13
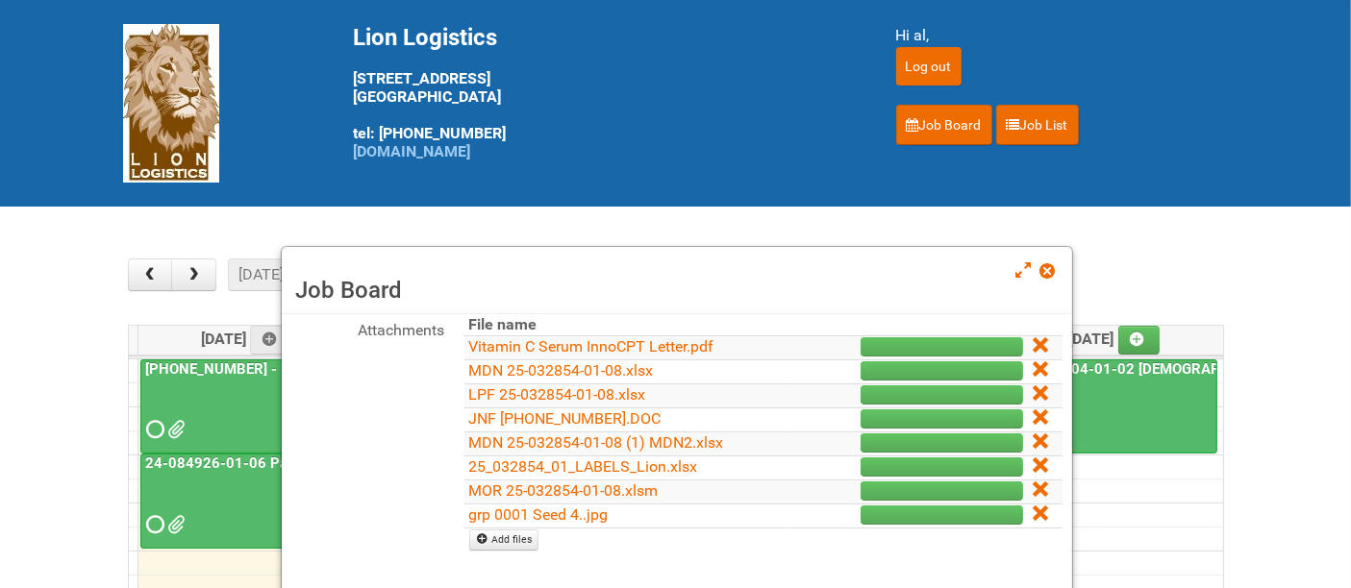
scroll to position [260, 0]
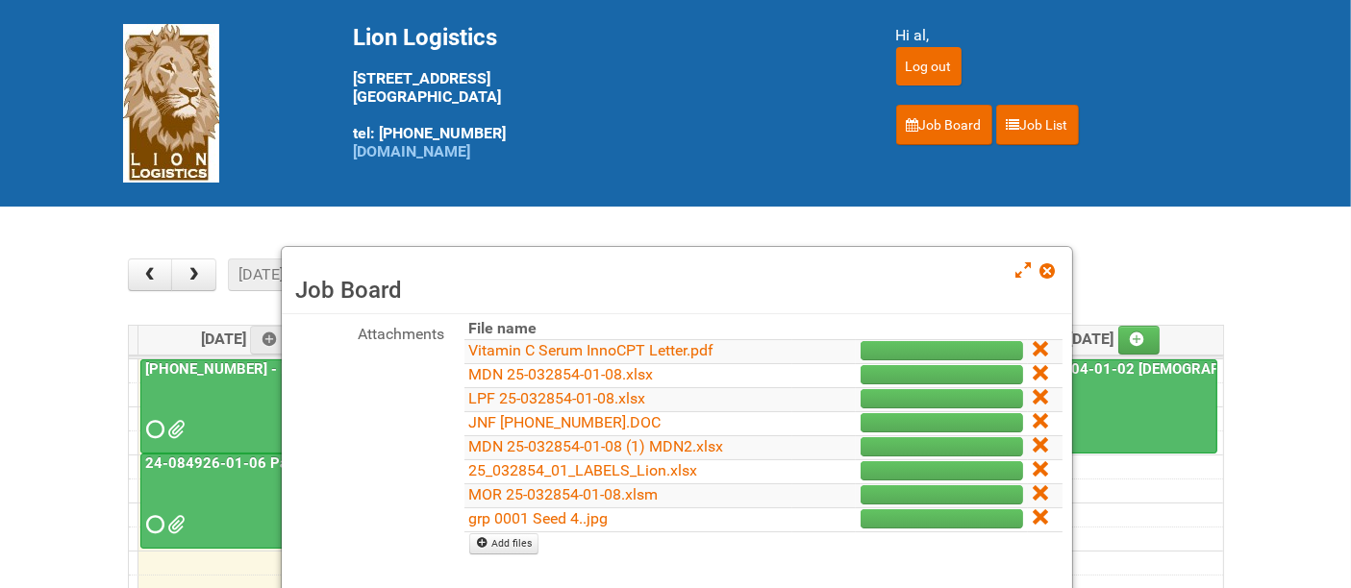
click at [1033, 517] on icon at bounding box center [1039, 517] width 13 height 13
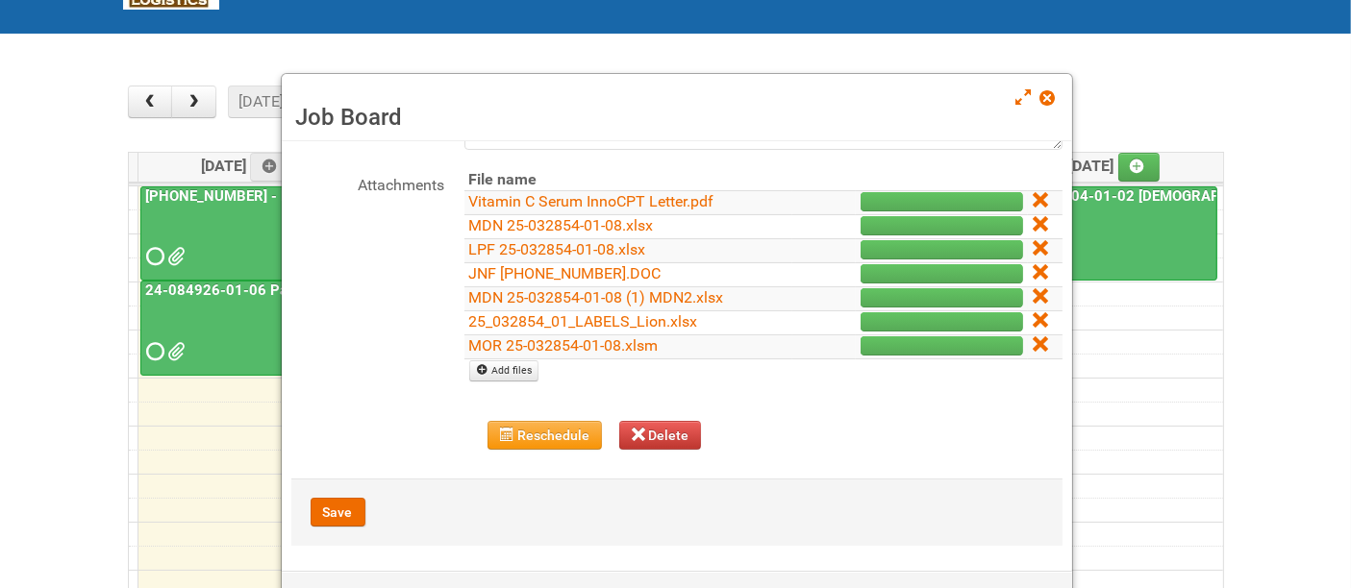
scroll to position [534, 0]
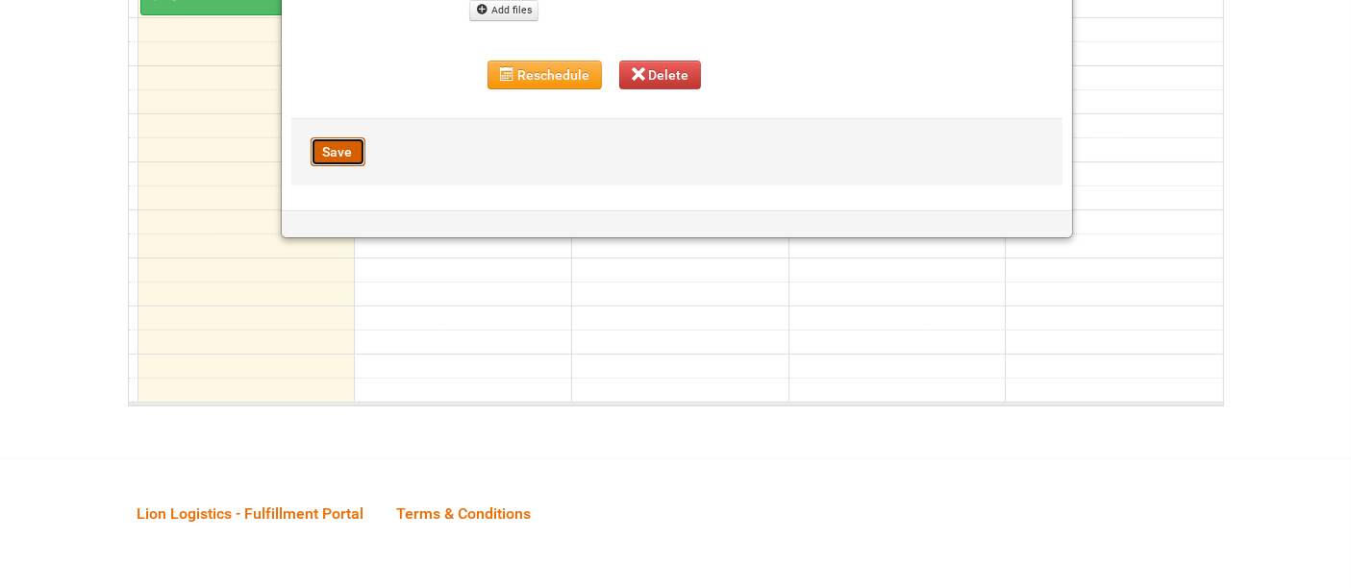
click at [346, 154] on button "Save" at bounding box center [338, 151] width 55 height 29
